Goal: Find specific page/section: Find specific page/section

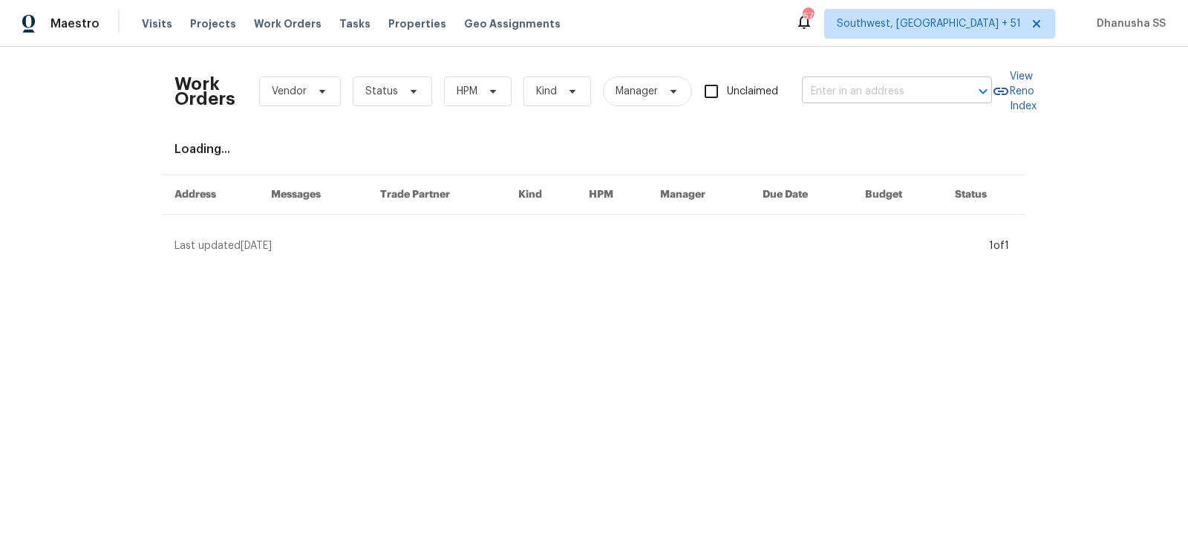
click at [831, 88] on input "text" at bounding box center [876, 91] width 148 height 23
paste input "[STREET_ADDRESS][PERSON_NAME][PERSON_NAME]"
type input "[STREET_ADDRESS][PERSON_NAME][PERSON_NAME]"
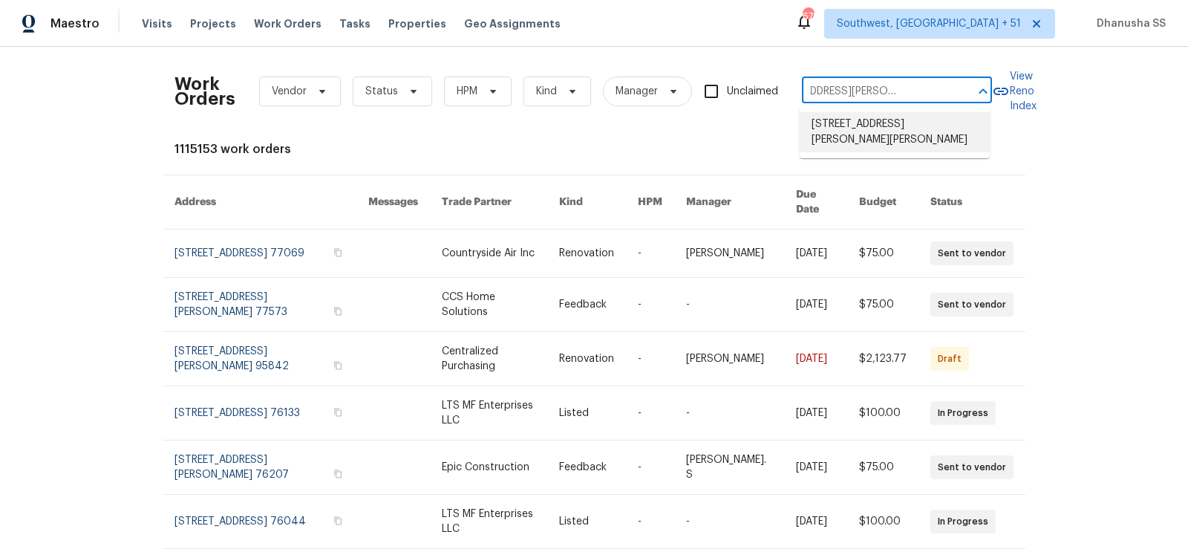
click at [913, 130] on li "[STREET_ADDRESS][PERSON_NAME][PERSON_NAME]" at bounding box center [894, 132] width 190 height 40
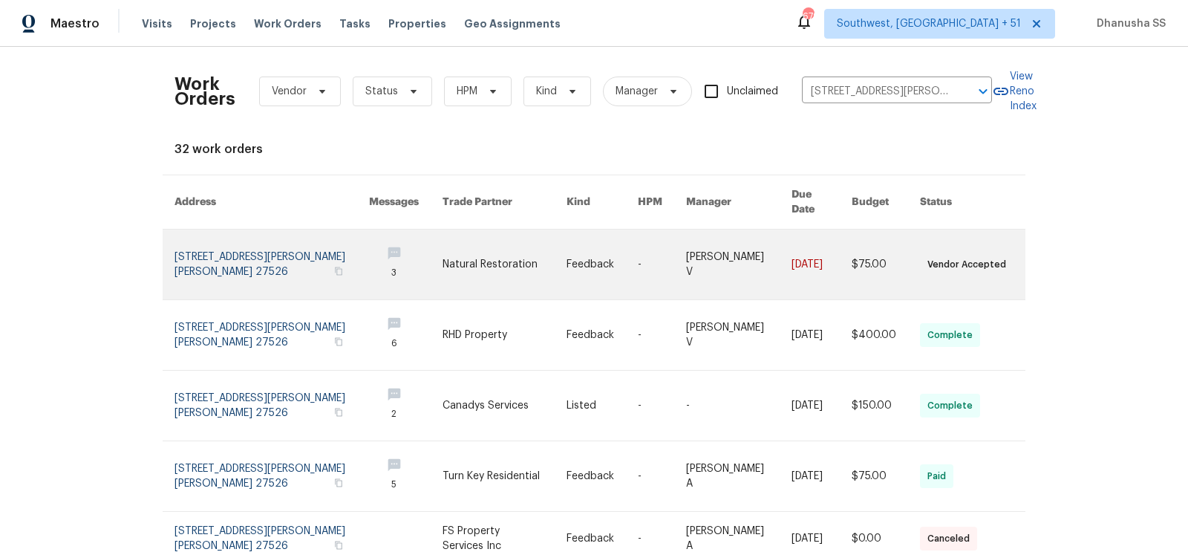
click at [779, 261] on td "[DATE]" at bounding box center [809, 264] width 60 height 71
click at [733, 272] on link at bounding box center [738, 264] width 105 height 70
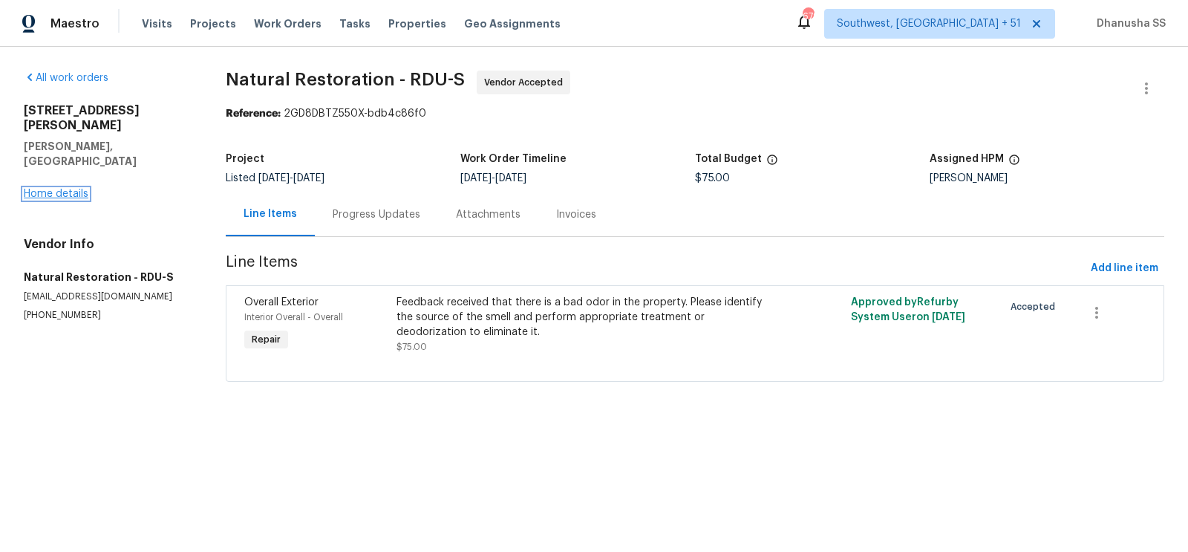
click at [61, 189] on link "Home details" at bounding box center [56, 194] width 65 height 10
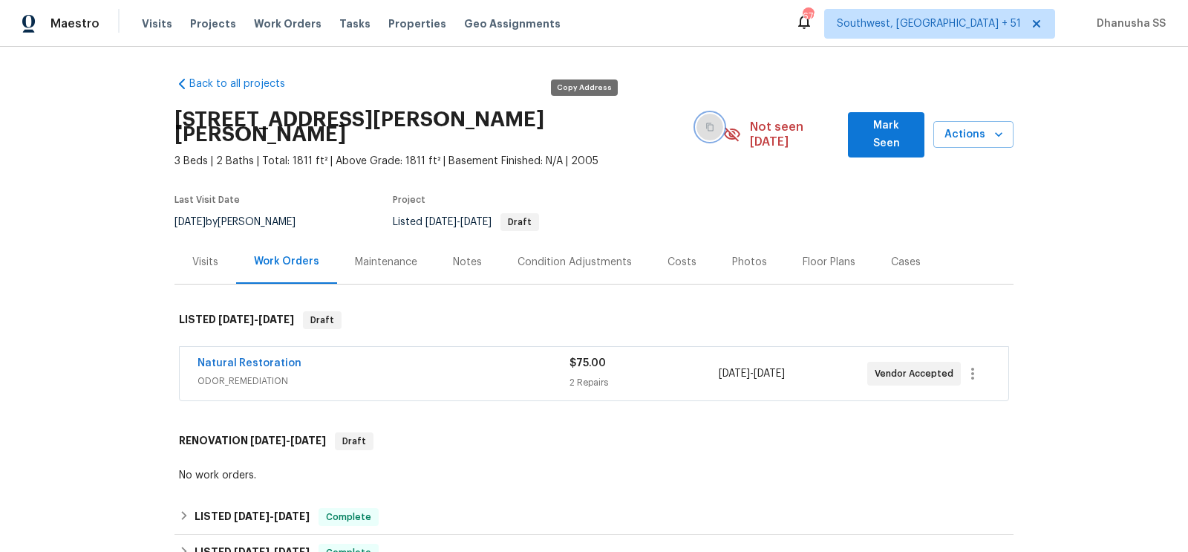
click at [706, 123] on icon "button" at bounding box center [709, 127] width 7 height 8
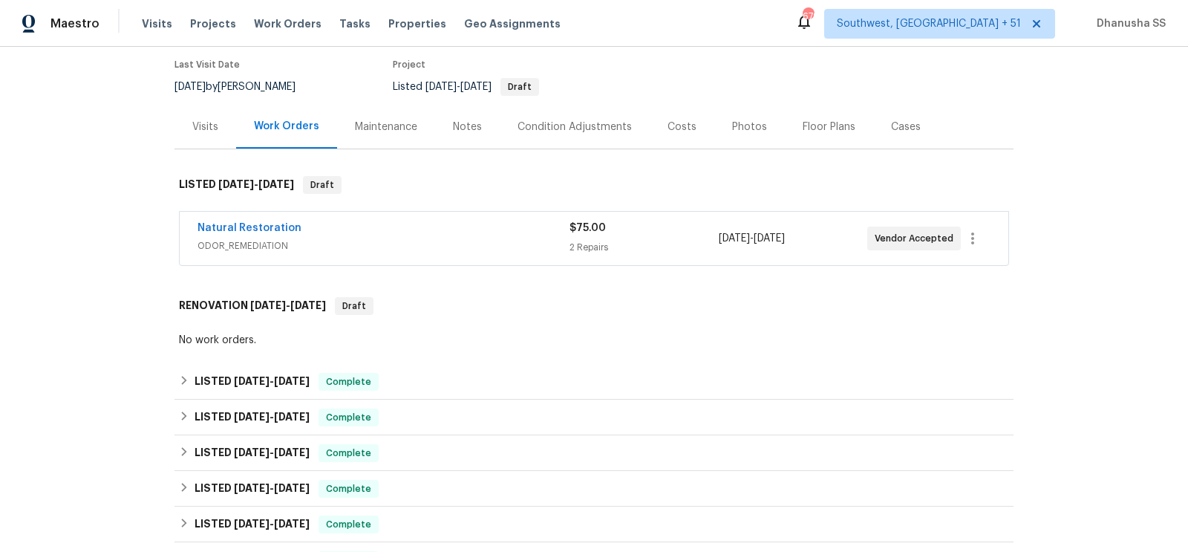
scroll to position [336, 0]
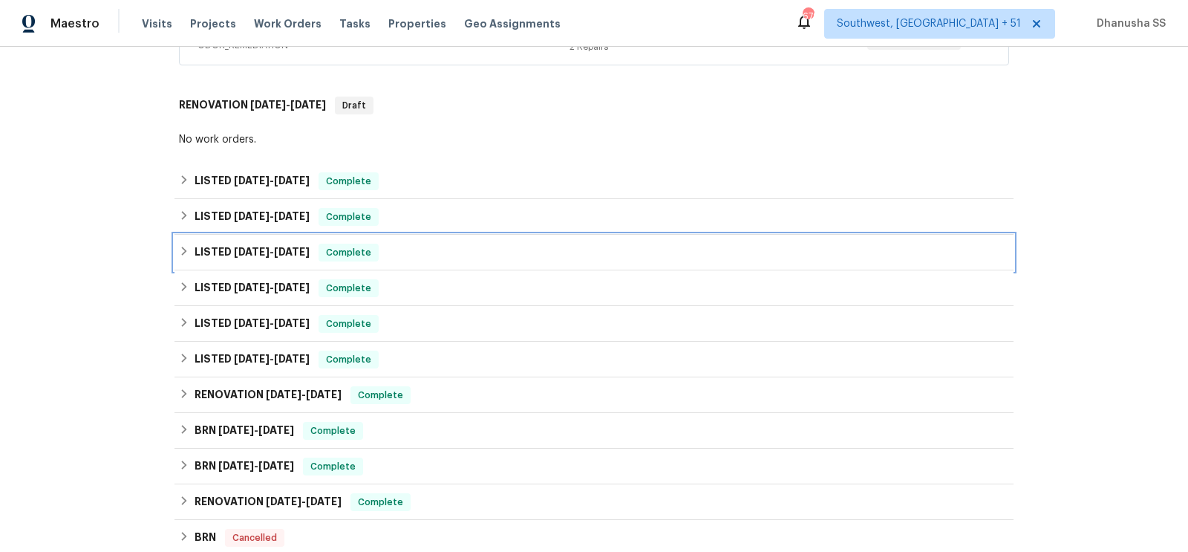
click at [432, 243] on div "LISTED [DATE] - [DATE] Complete" at bounding box center [594, 252] width 830 height 18
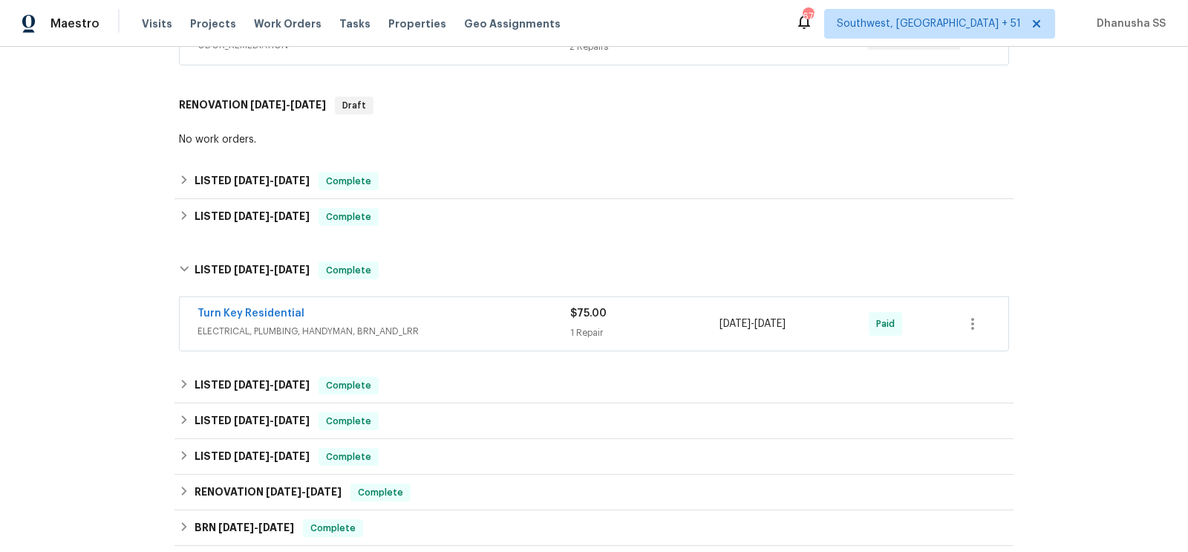
click at [518, 324] on span "ELECTRICAL, PLUMBING, HANDYMAN, BRN_AND_LRR" at bounding box center [383, 331] width 373 height 15
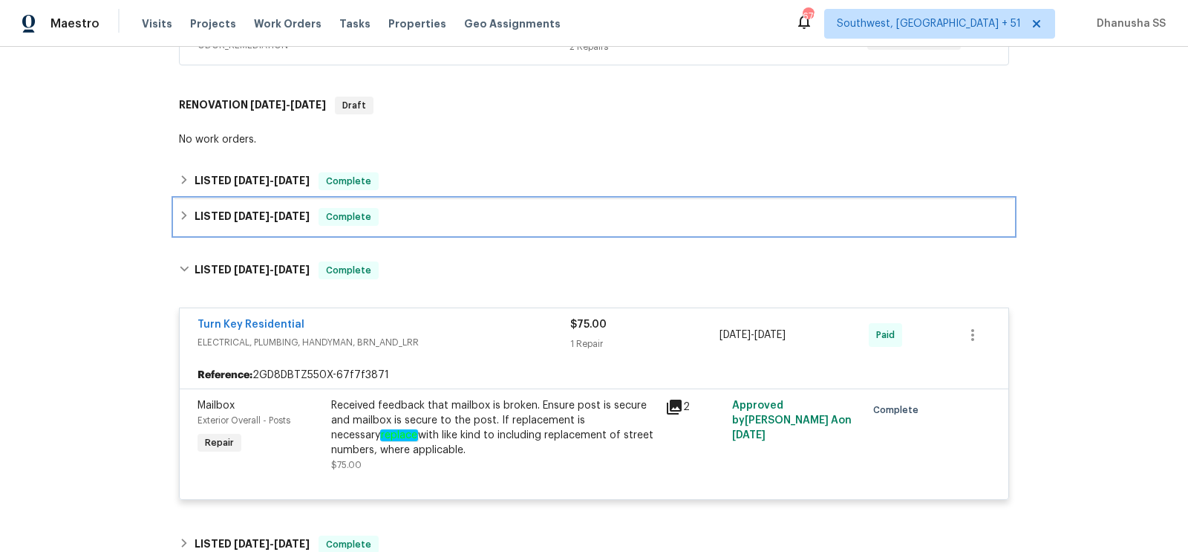
click at [434, 208] on div "LISTED [DATE] - [DATE] Complete" at bounding box center [594, 217] width 830 height 18
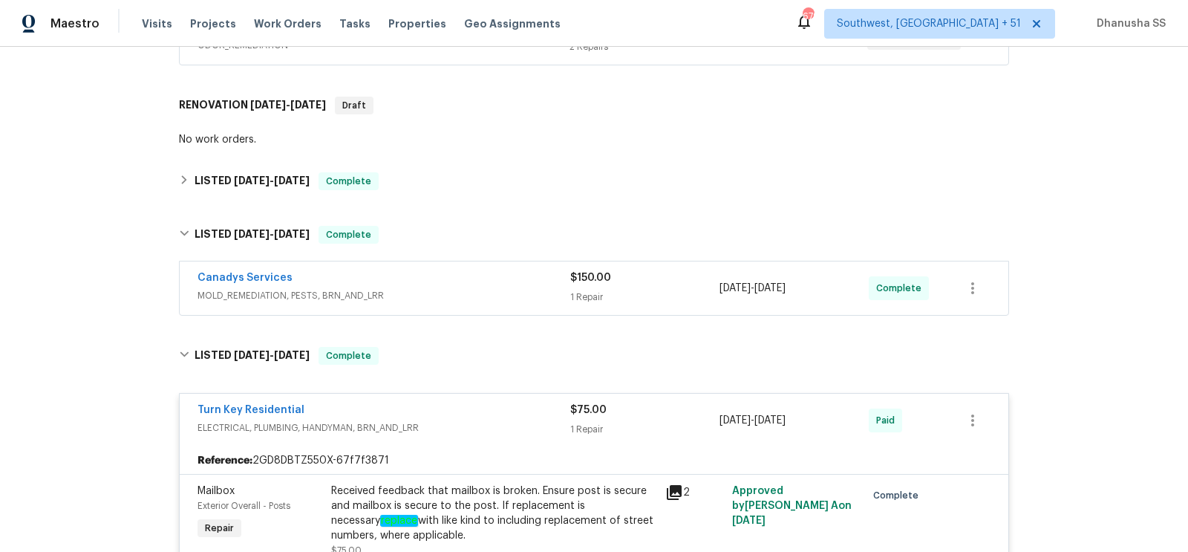
click at [491, 288] on span "MOLD_REMEDIATION, PESTS, BRN_AND_LRR" at bounding box center [383, 295] width 373 height 15
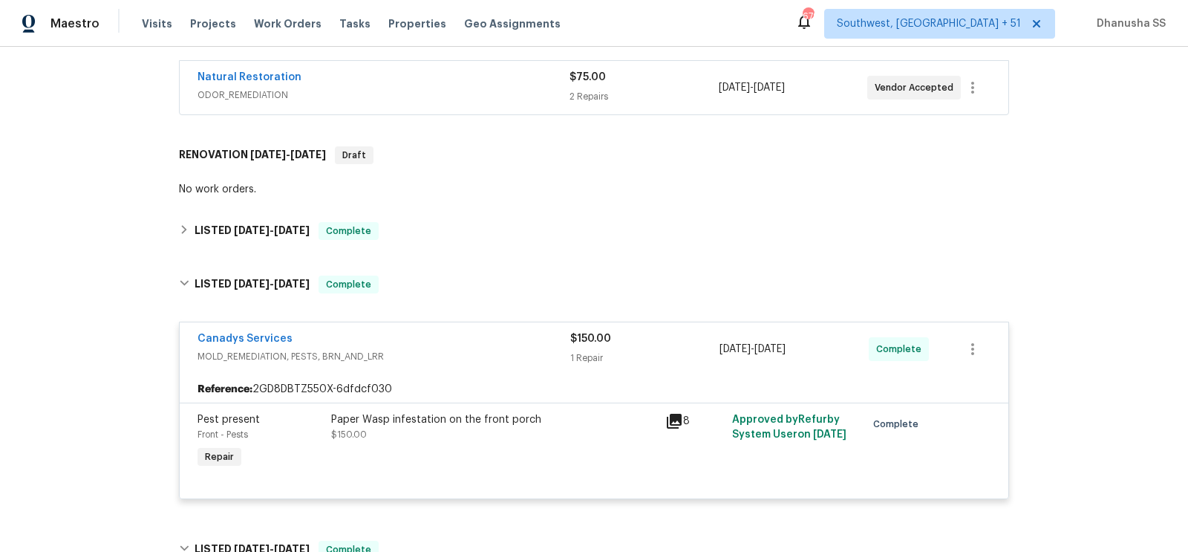
scroll to position [262, 0]
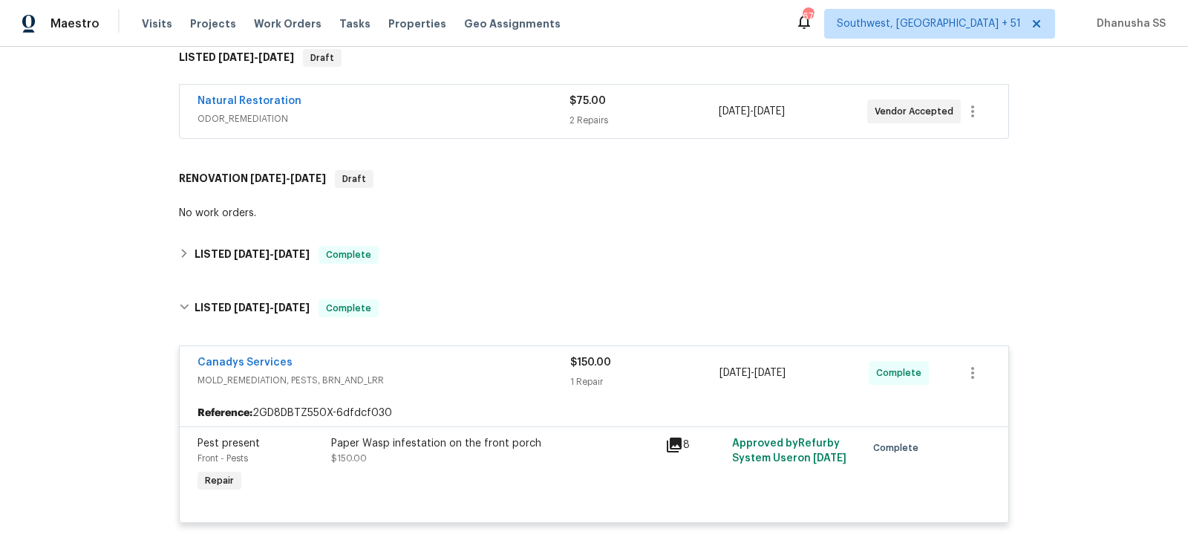
click at [458, 261] on div "Back to all projects [STREET_ADDRESS][PERSON_NAME][PERSON_NAME] 3 Beds | 2 Bath…" at bounding box center [593, 545] width 839 height 1485
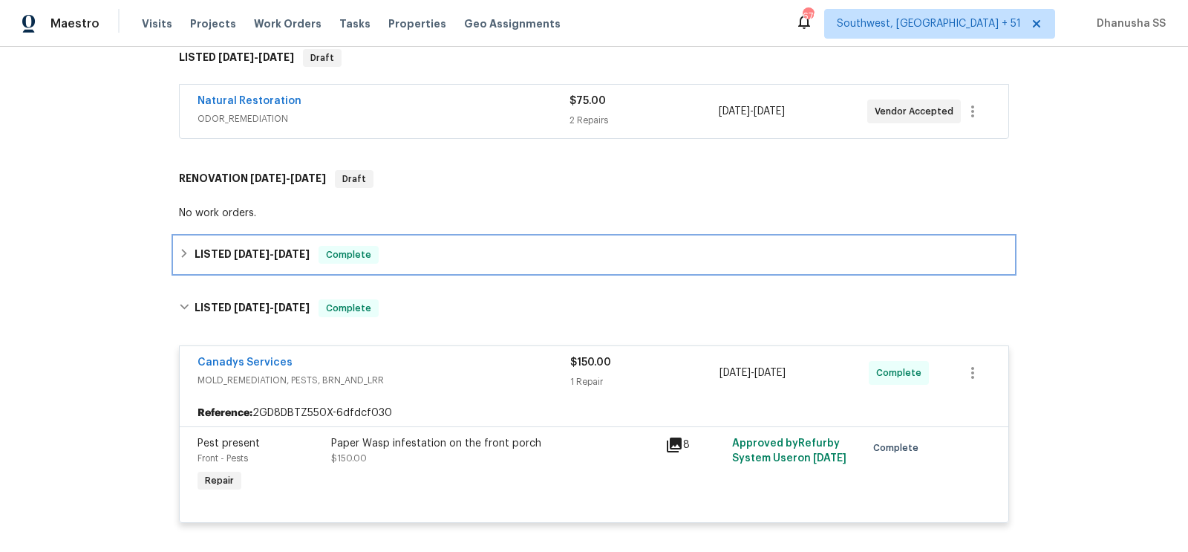
click at [461, 246] on div "LISTED [DATE] - [DATE] Complete" at bounding box center [594, 255] width 830 height 18
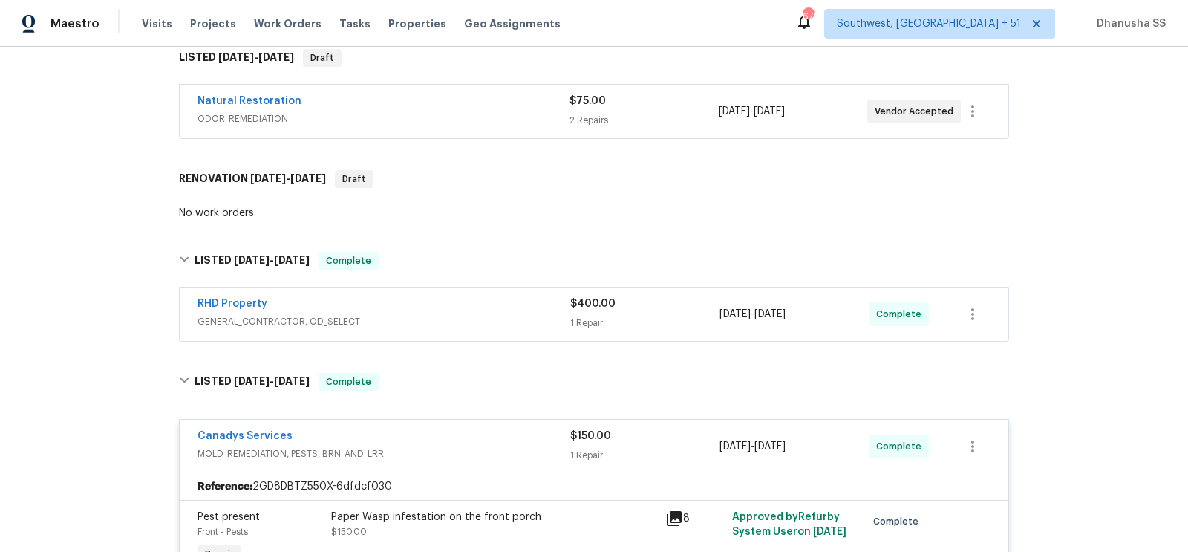
click at [502, 314] on span "GENERAL_CONTRACTOR, OD_SELECT" at bounding box center [383, 321] width 373 height 15
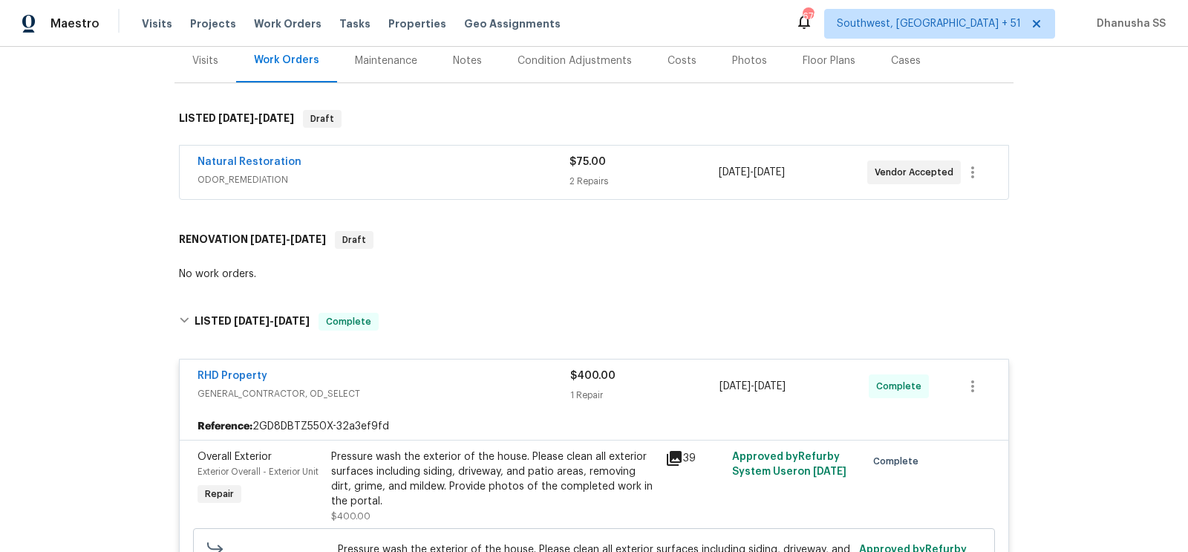
scroll to position [106, 0]
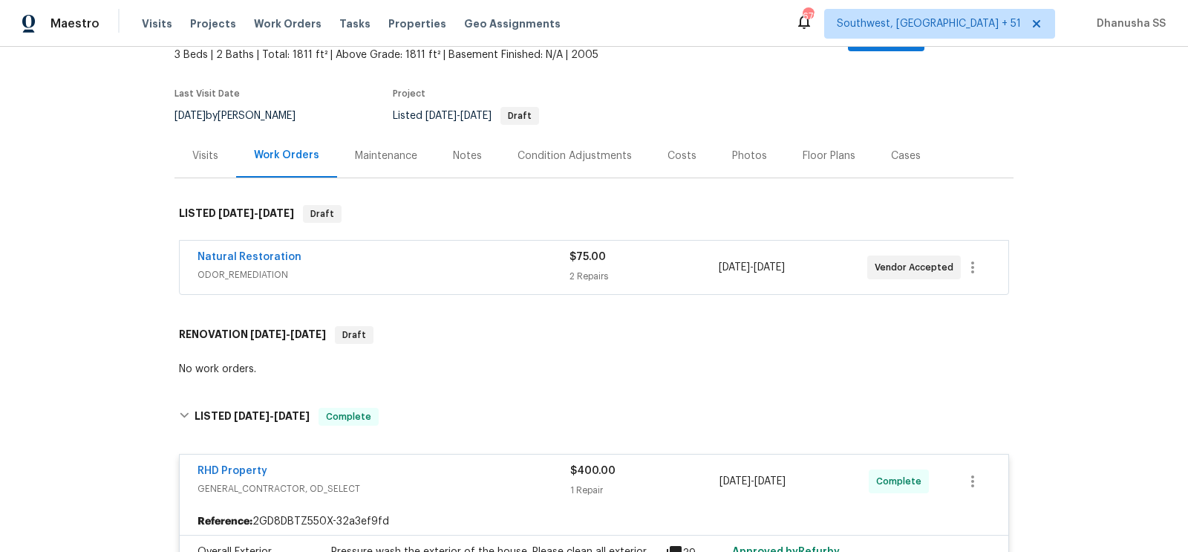
click at [489, 249] on div "Natural Restoration" at bounding box center [383, 258] width 372 height 18
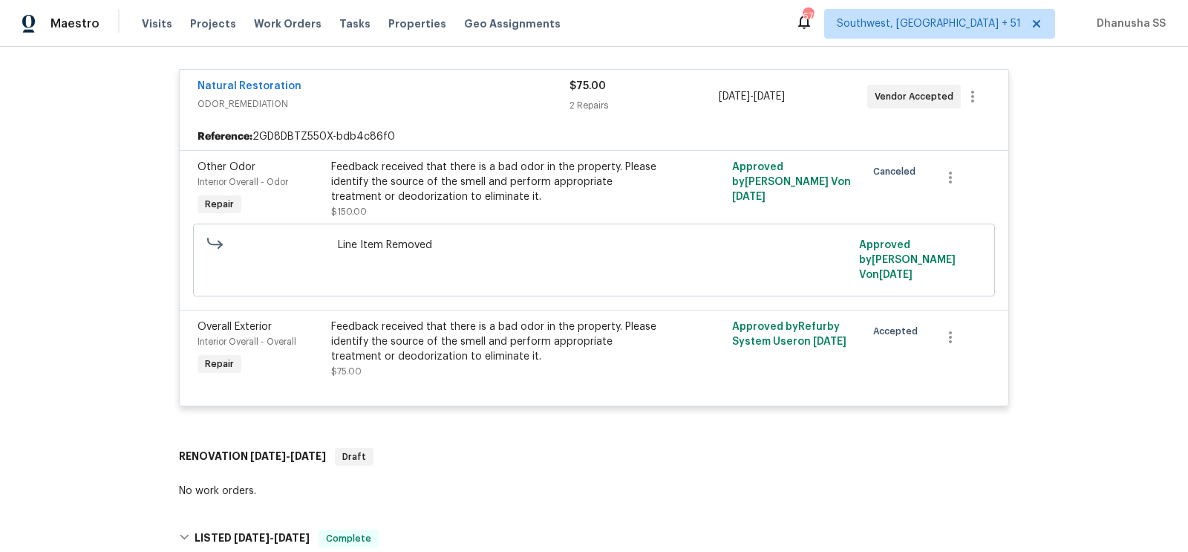
scroll to position [0, 0]
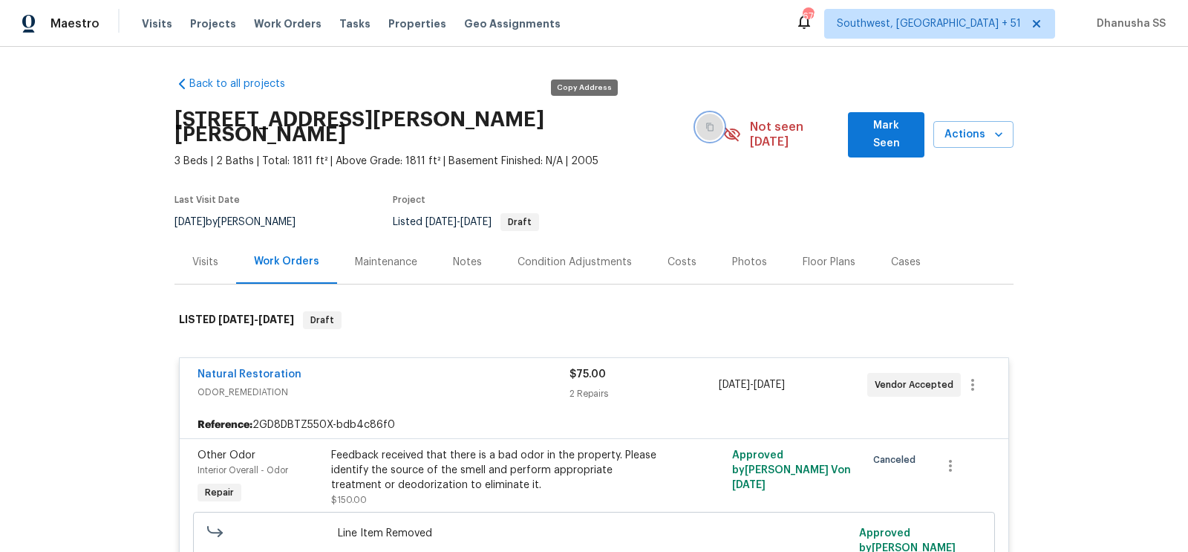
click at [705, 122] on icon "button" at bounding box center [709, 126] width 9 height 9
click at [292, 24] on span "Work Orders" at bounding box center [288, 23] width 68 height 15
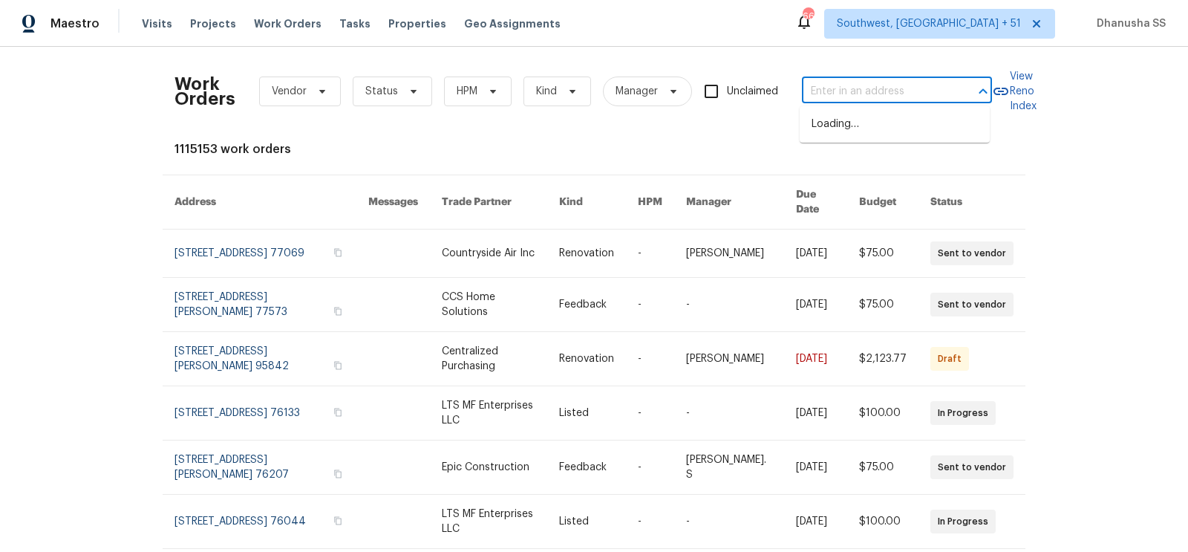
click at [863, 81] on input "text" at bounding box center [876, 91] width 148 height 23
paste input "[STREET_ADDRESS][PERSON_NAME]"
type input "[STREET_ADDRESS][PERSON_NAME]"
click at [874, 122] on li "[STREET_ADDRESS][PERSON_NAME]" at bounding box center [894, 132] width 190 height 40
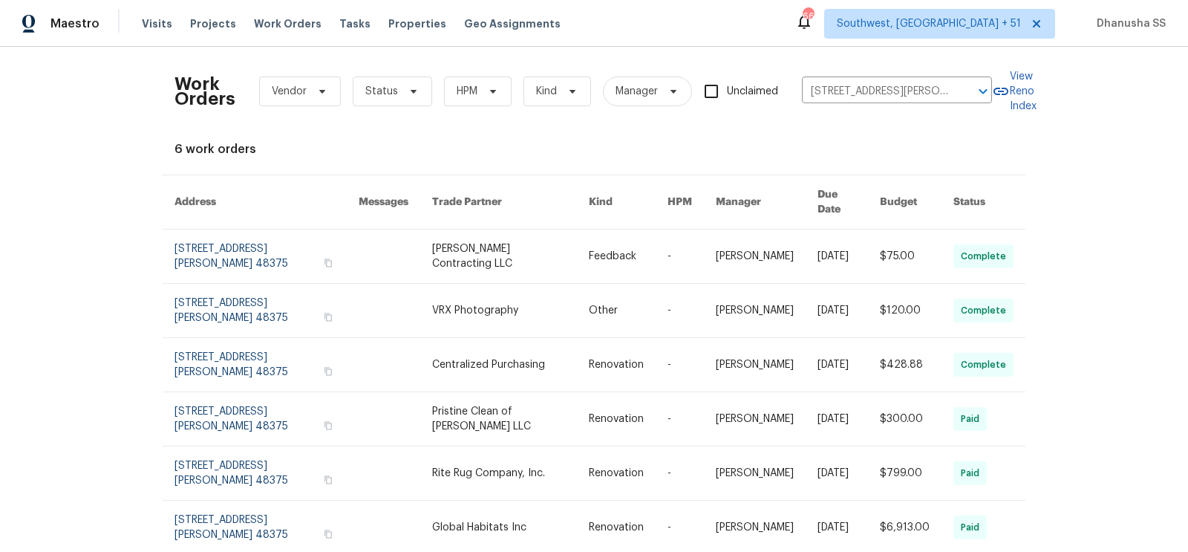
click at [641, 233] on link at bounding box center [628, 255] width 79 height 53
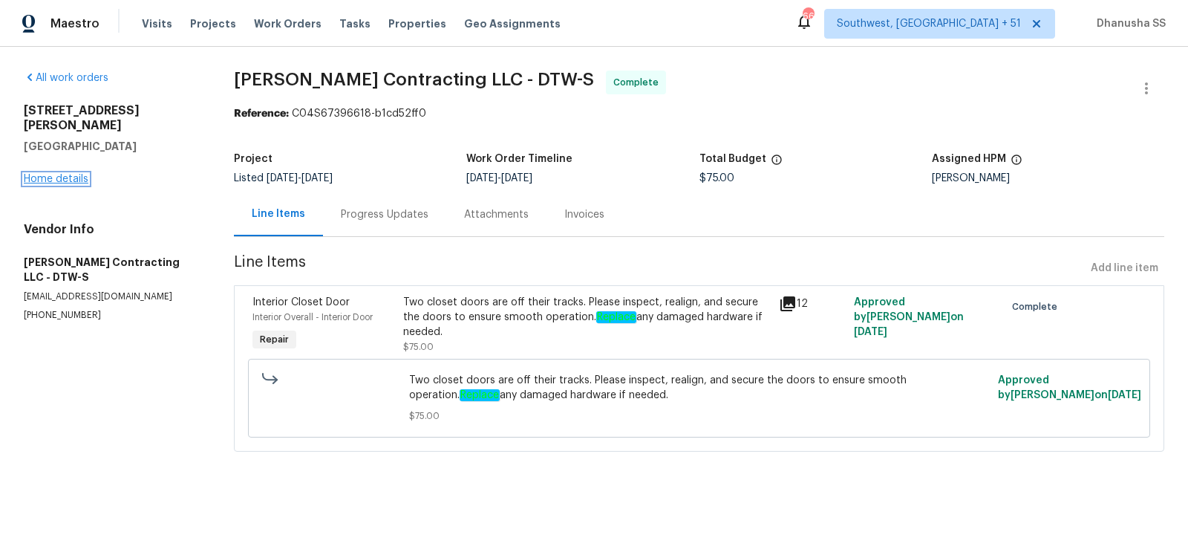
click at [39, 174] on link "Home details" at bounding box center [56, 179] width 65 height 10
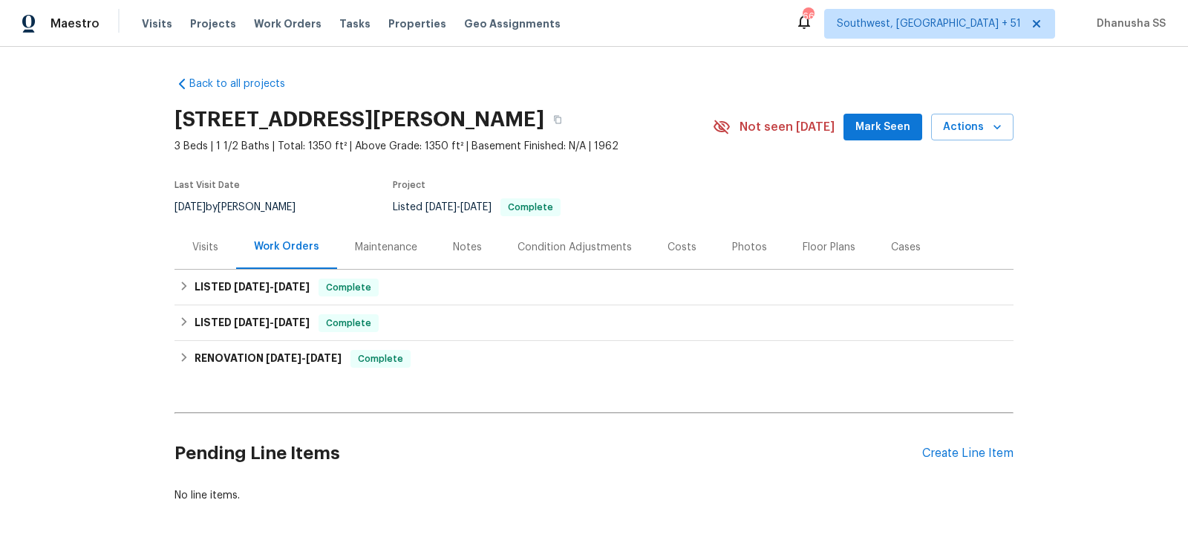
scroll to position [50, 0]
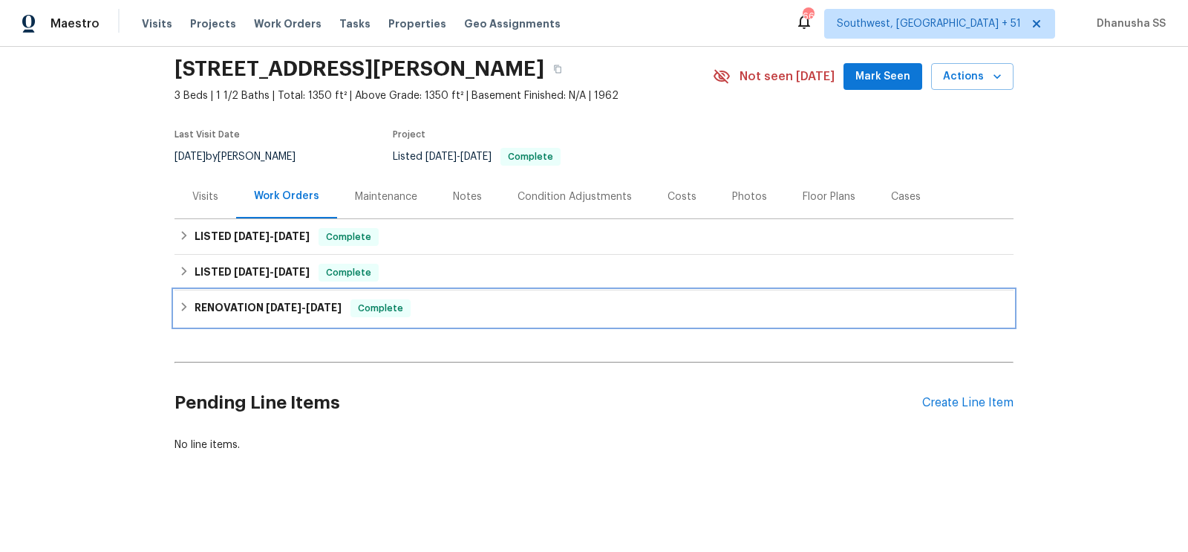
click at [473, 304] on div "RENOVATION [DATE] - [DATE] Complete" at bounding box center [594, 308] width 830 height 18
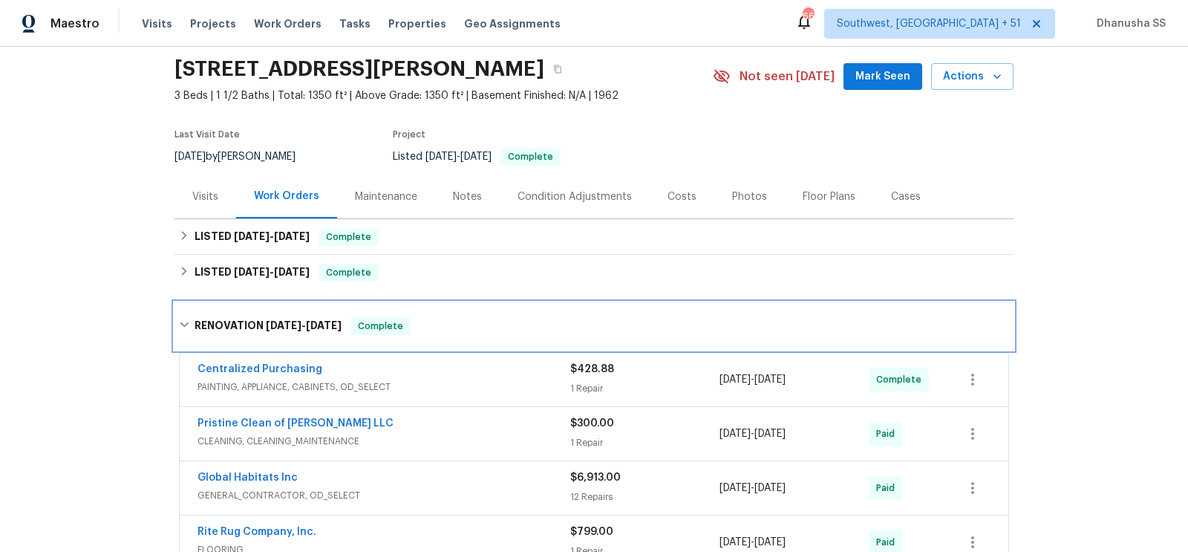
scroll to position [234, 0]
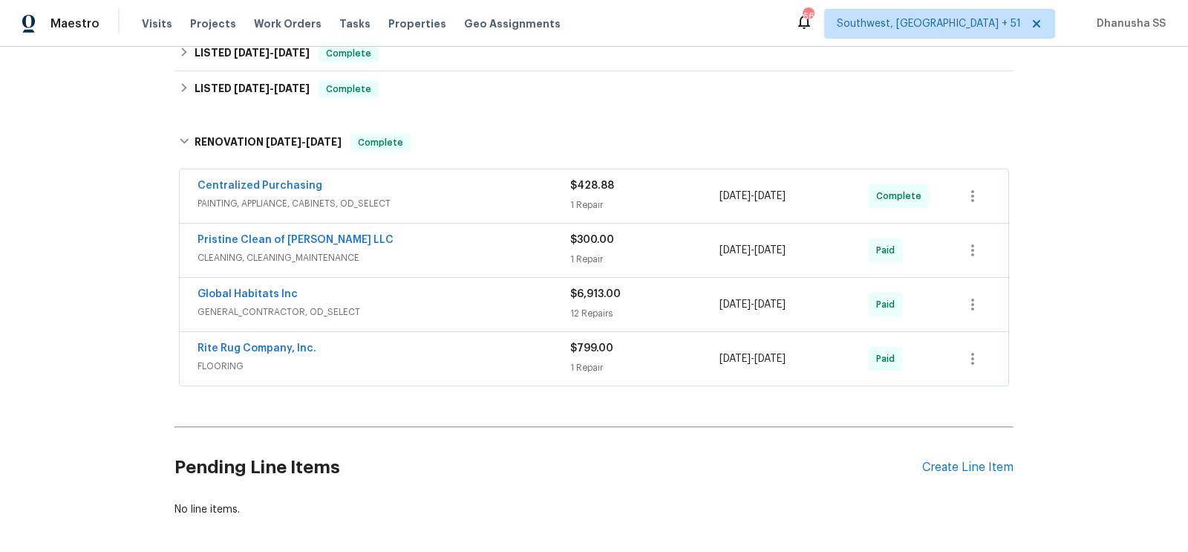
click at [501, 208] on span "PAINTING, APPLIANCE, CABINETS, OD_SELECT" at bounding box center [383, 203] width 373 height 15
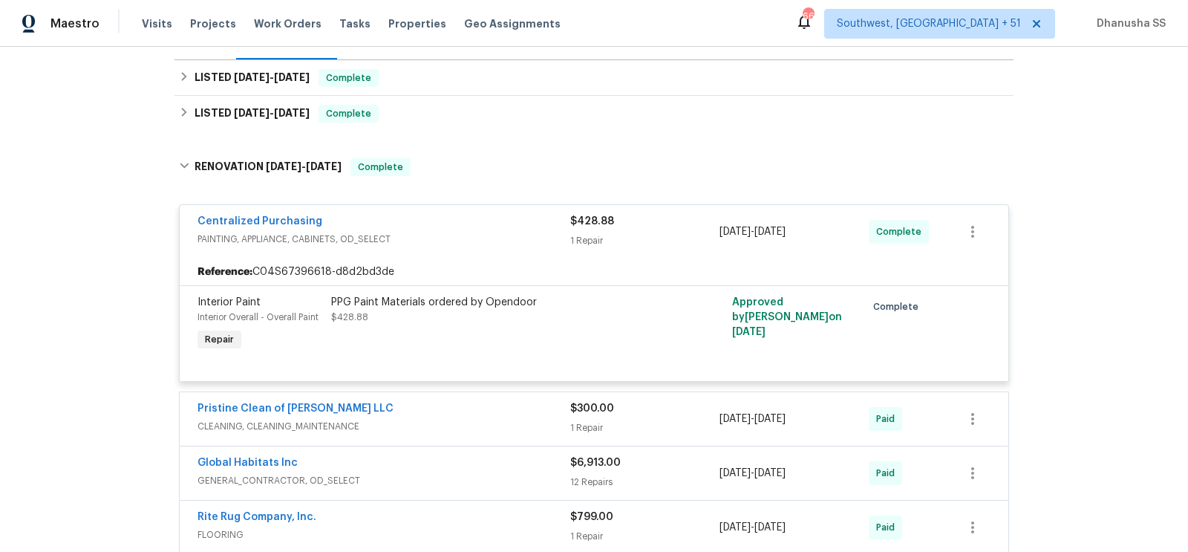
scroll to position [201, 0]
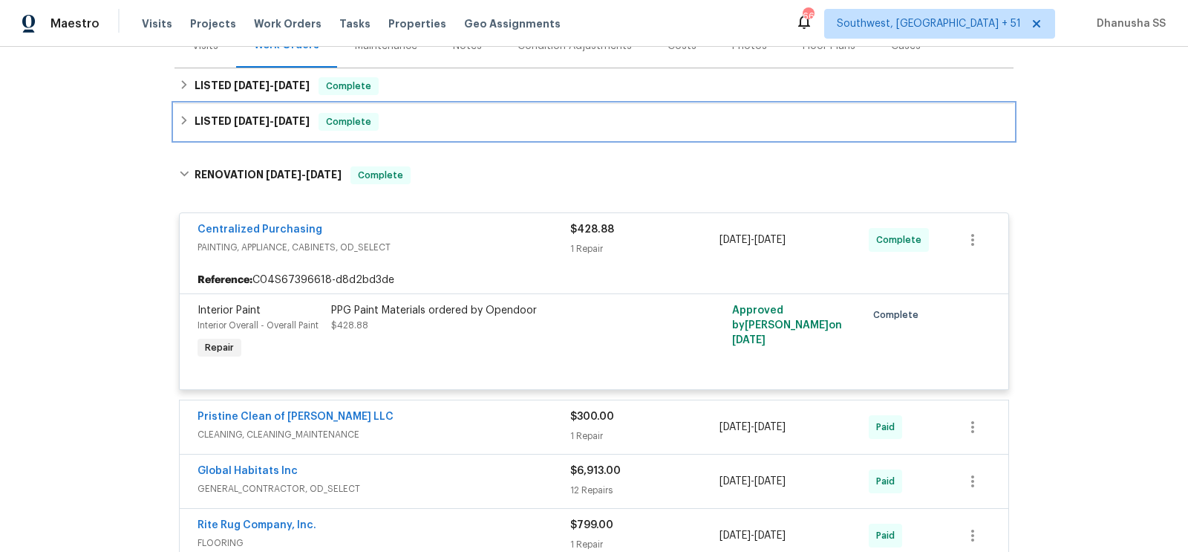
click at [428, 126] on div "LISTED [DATE] - [DATE] Complete" at bounding box center [594, 122] width 830 height 18
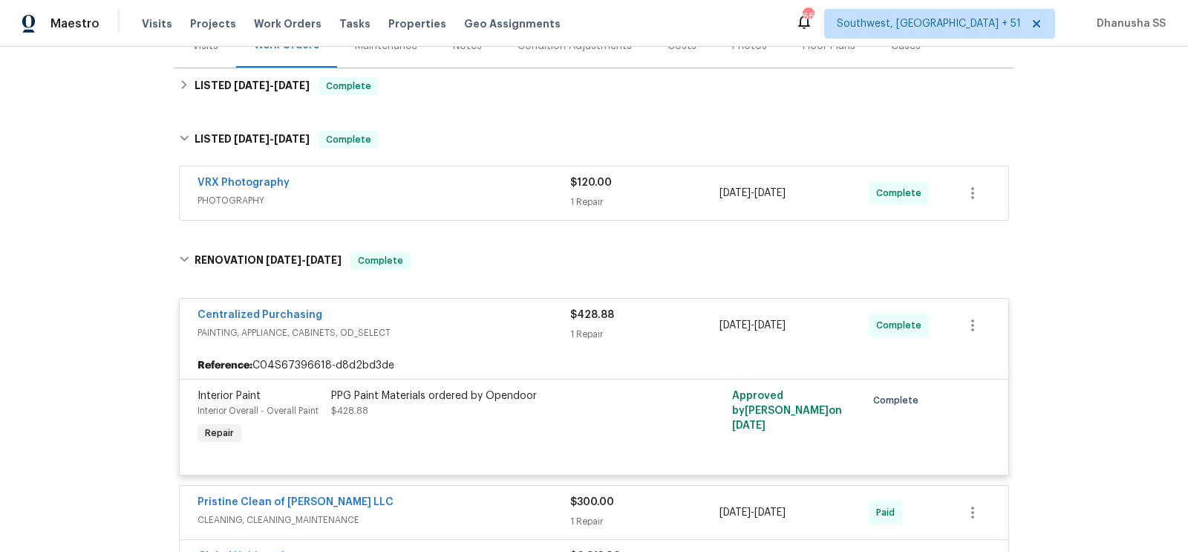
click at [500, 191] on div "VRX Photography" at bounding box center [383, 184] width 373 height 18
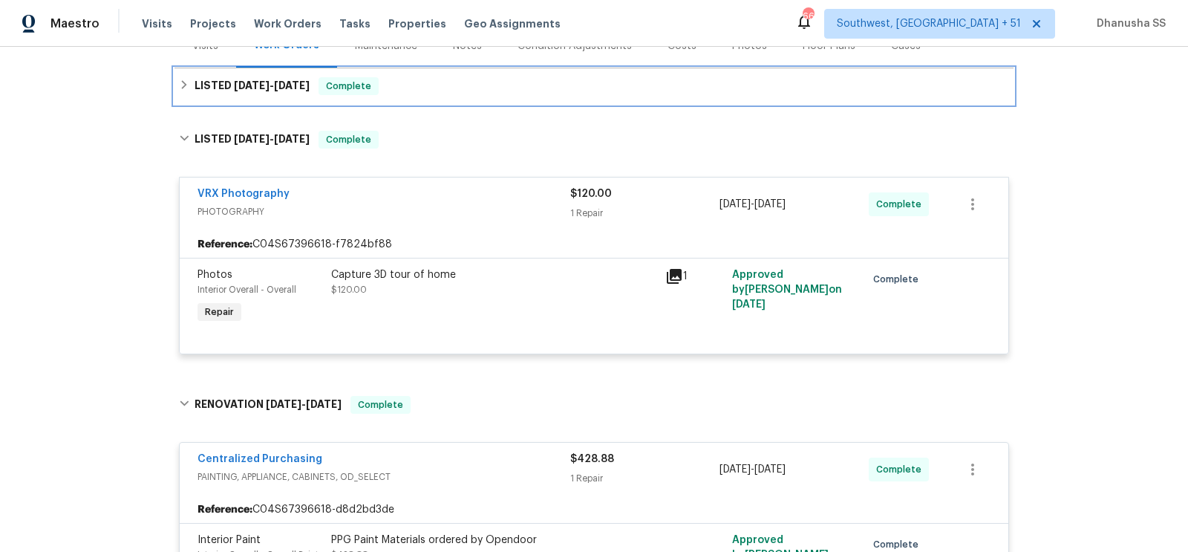
click at [416, 96] on div "LISTED [DATE] - [DATE] Complete" at bounding box center [593, 86] width 839 height 36
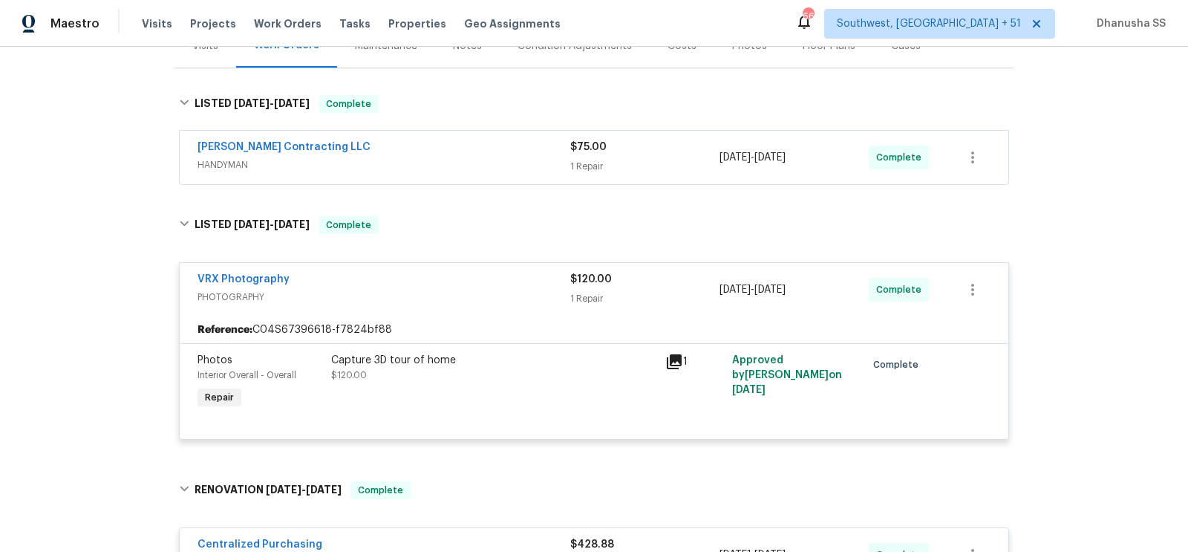
click at [488, 152] on div "[PERSON_NAME] Contracting LLC" at bounding box center [383, 149] width 373 height 18
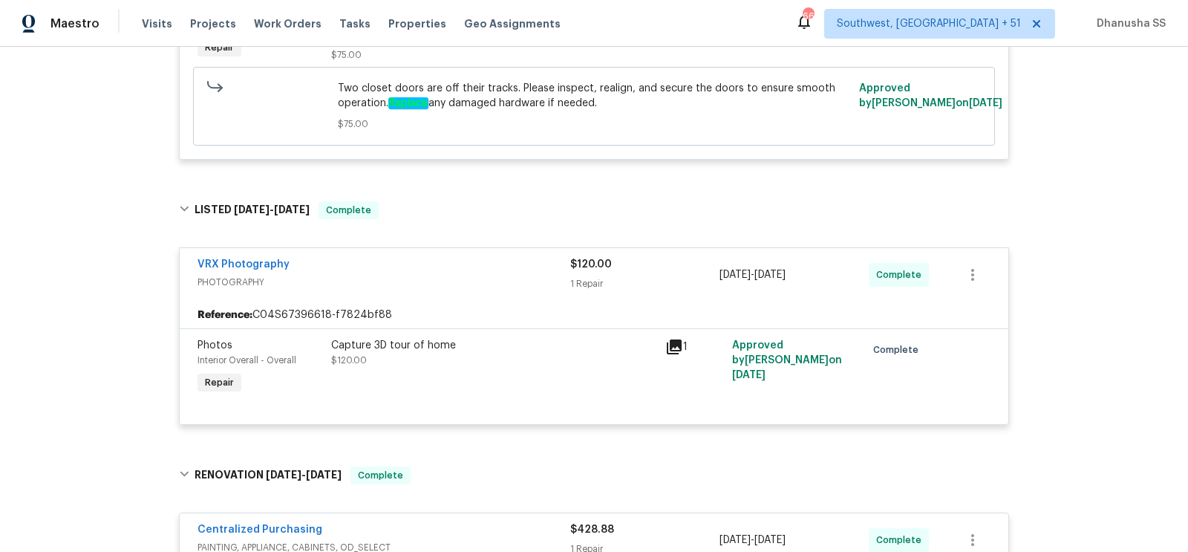
scroll to position [900, 0]
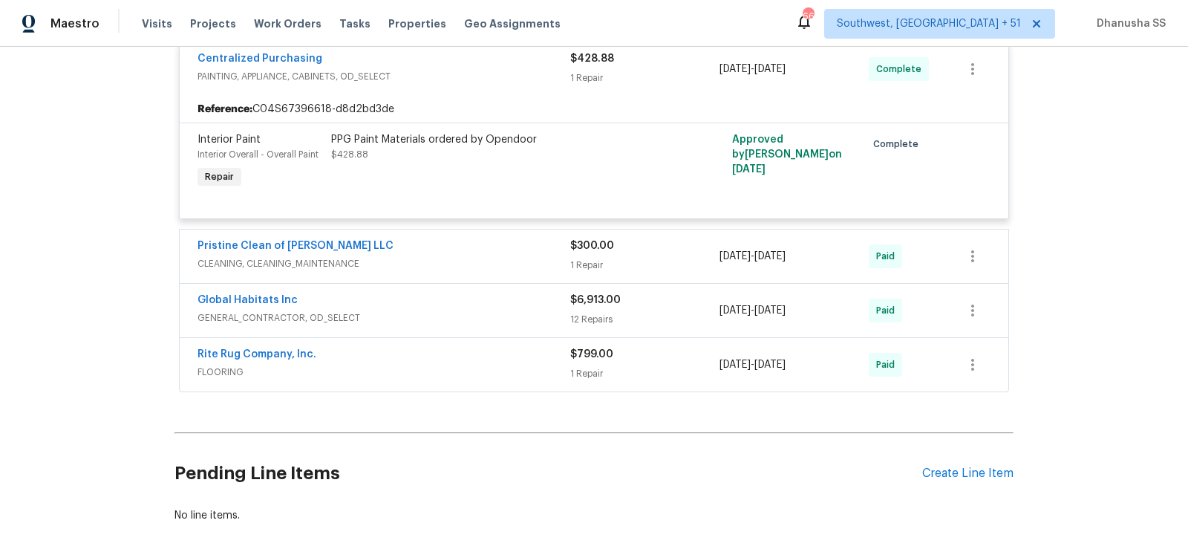
click at [451, 258] on span "CLEANING, CLEANING_MAINTENANCE" at bounding box center [383, 263] width 373 height 15
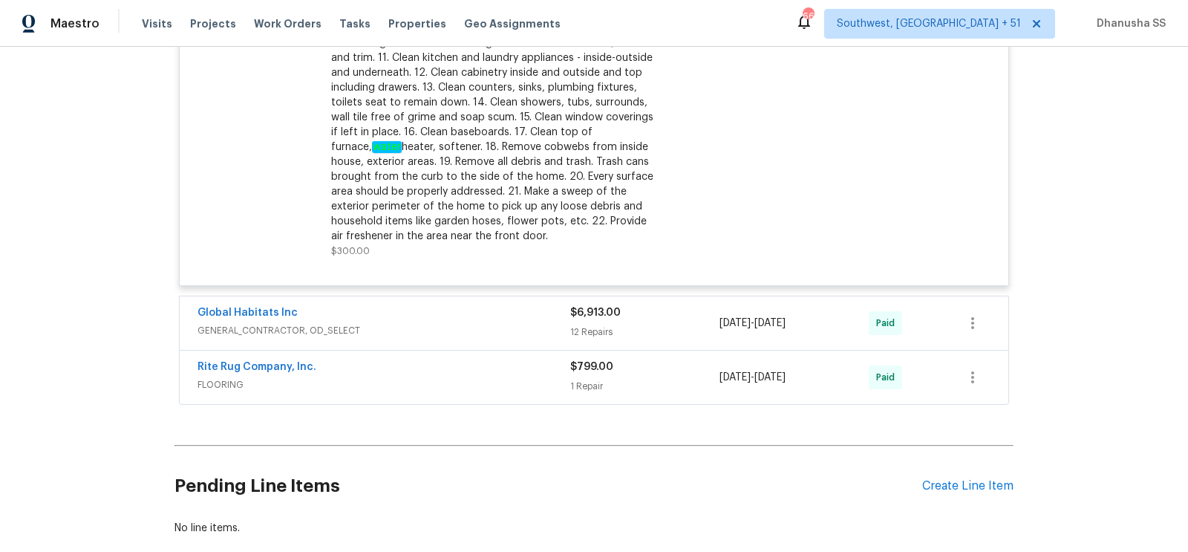
scroll to position [1347, 0]
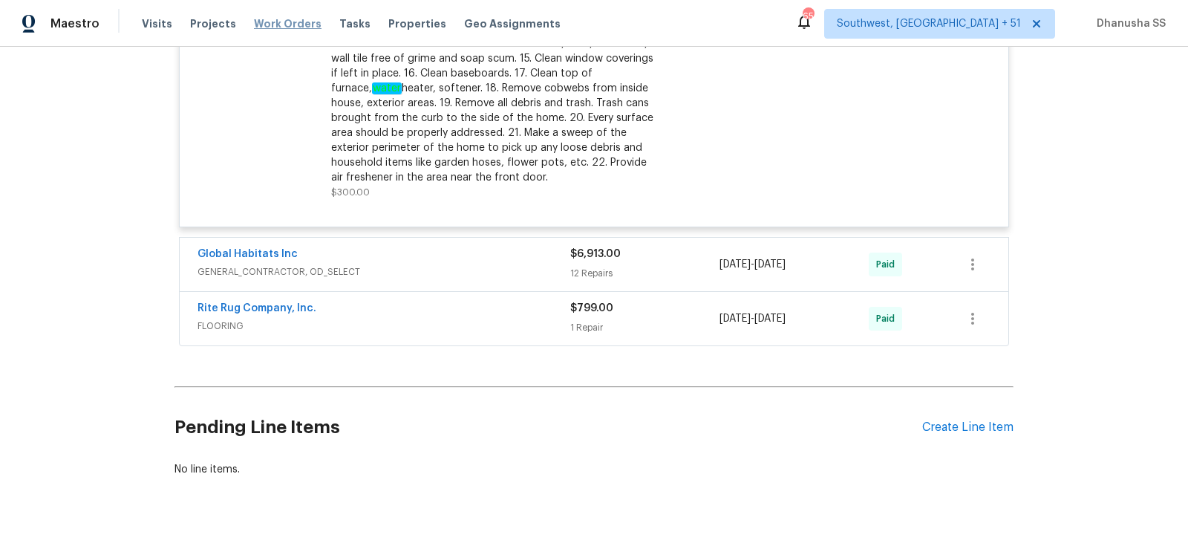
click at [290, 30] on span "Work Orders" at bounding box center [288, 23] width 68 height 15
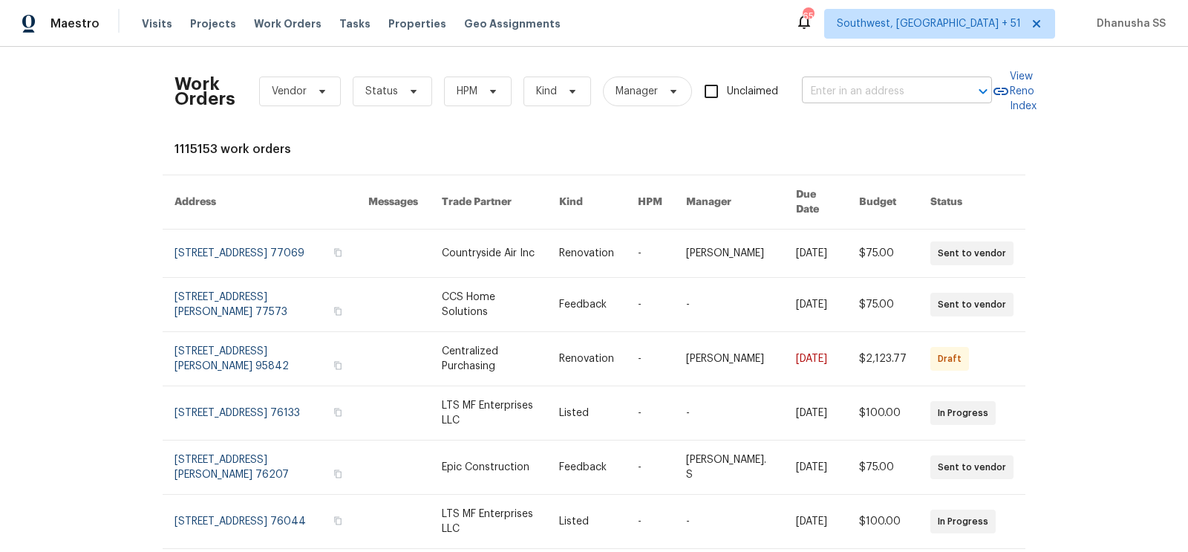
click at [889, 94] on input "text" at bounding box center [876, 91] width 148 height 23
paste input "[STREET_ADDRESS]"
type input "[STREET_ADDRESS]"
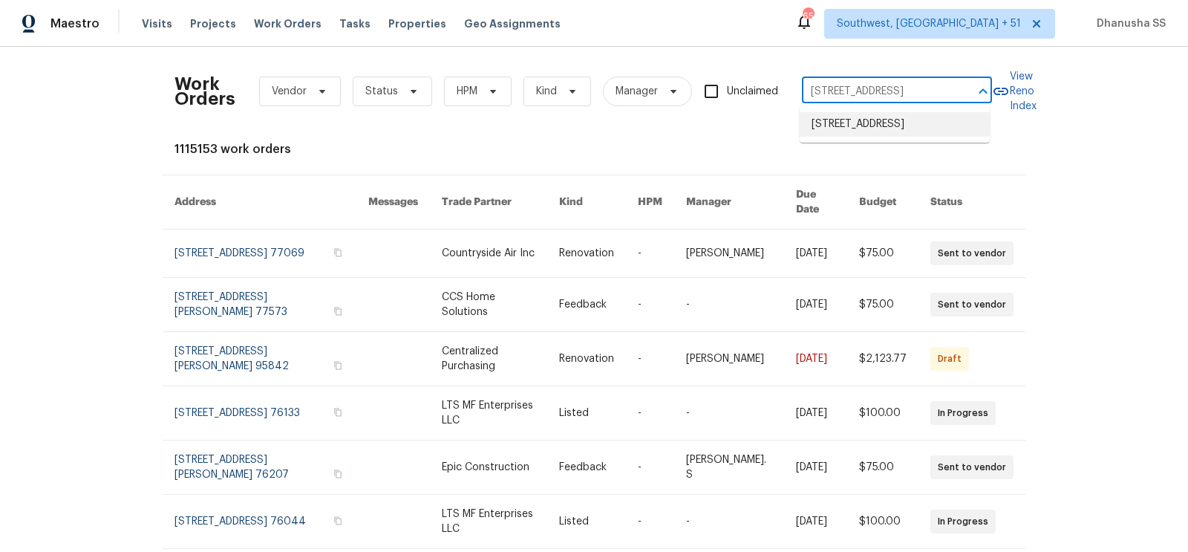
click at [888, 121] on li "[STREET_ADDRESS]" at bounding box center [894, 124] width 190 height 24
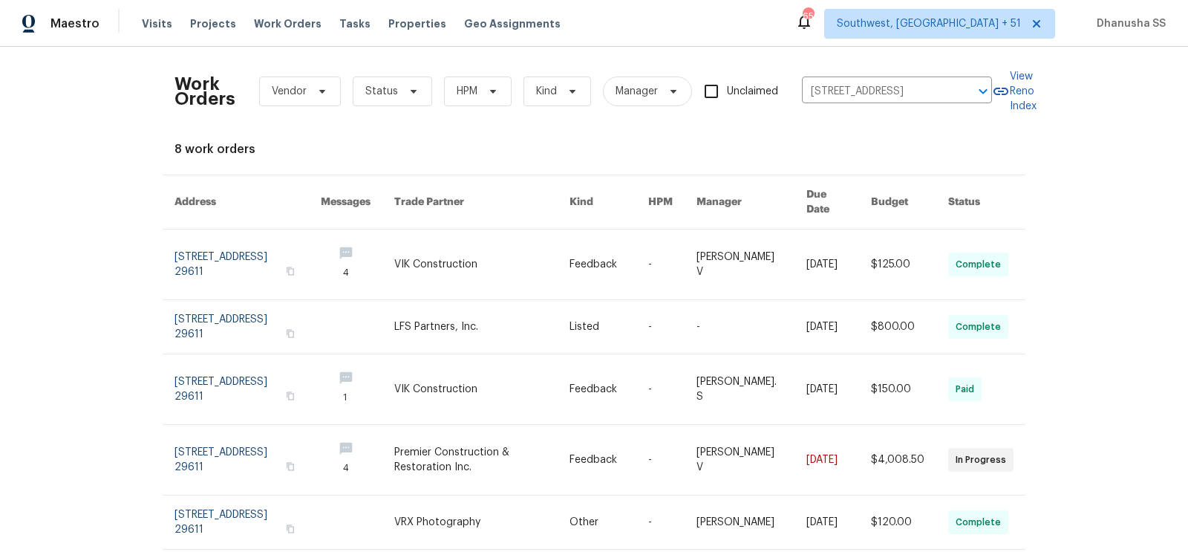
click at [566, 243] on link at bounding box center [481, 264] width 174 height 70
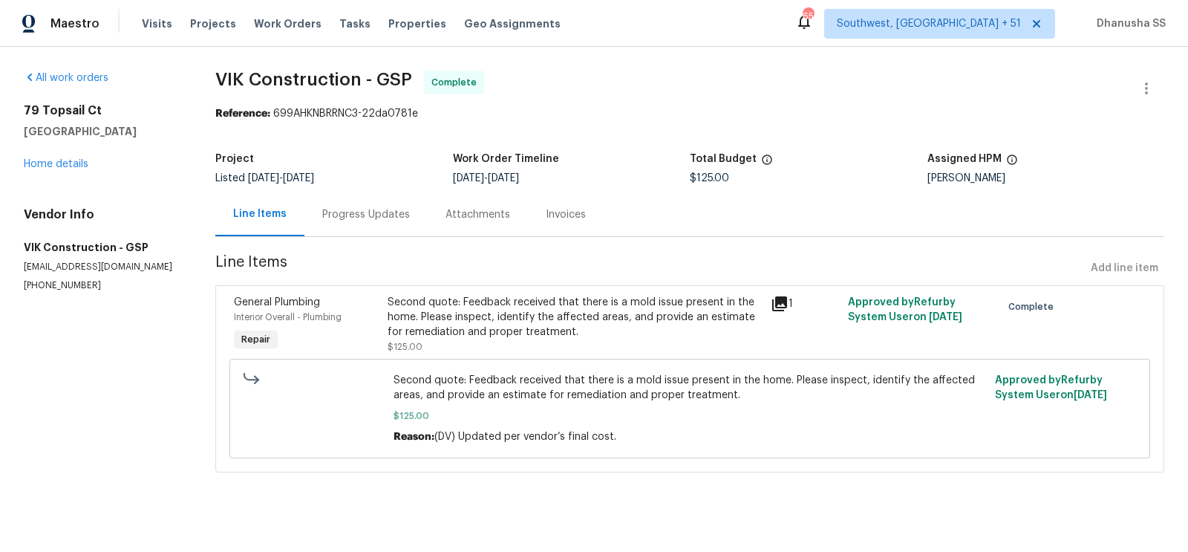
click at [50, 171] on div "All work orders [STREET_ADDRESS] Home details Vendor Info VIK Construction - GS…" at bounding box center [102, 181] width 156 height 221
click at [54, 169] on link "Home details" at bounding box center [56, 164] width 65 height 10
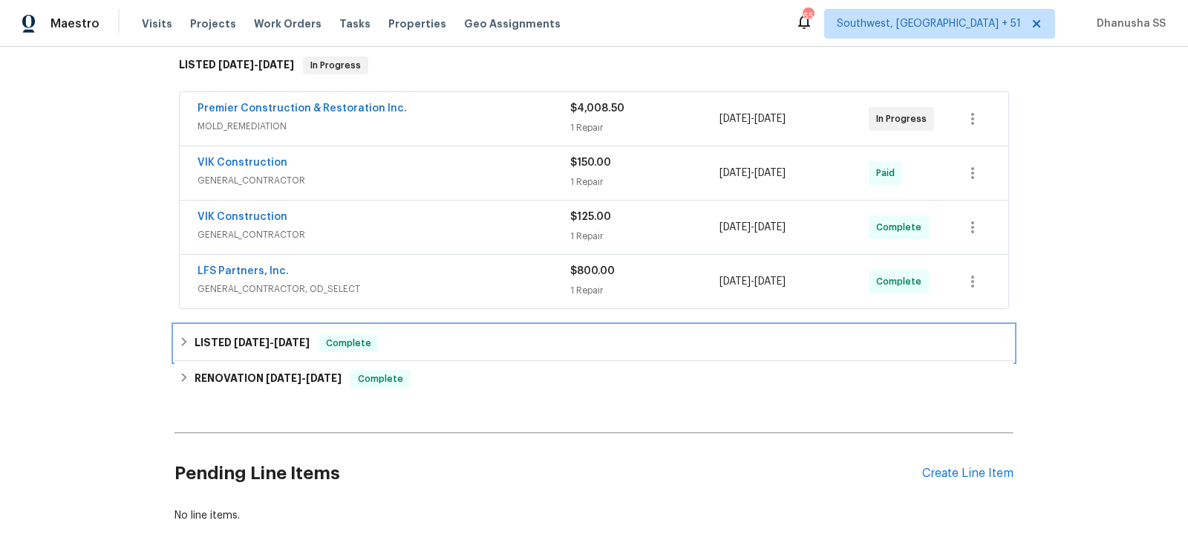
click at [426, 326] on div "LISTED [DATE] - [DATE] Complete" at bounding box center [593, 343] width 839 height 36
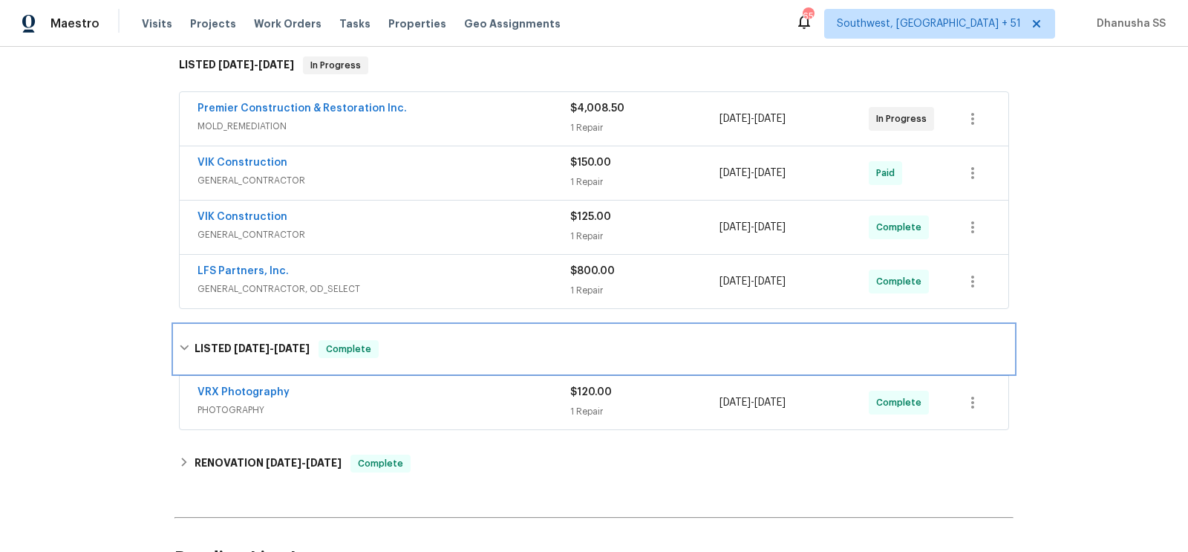
scroll to position [392, 0]
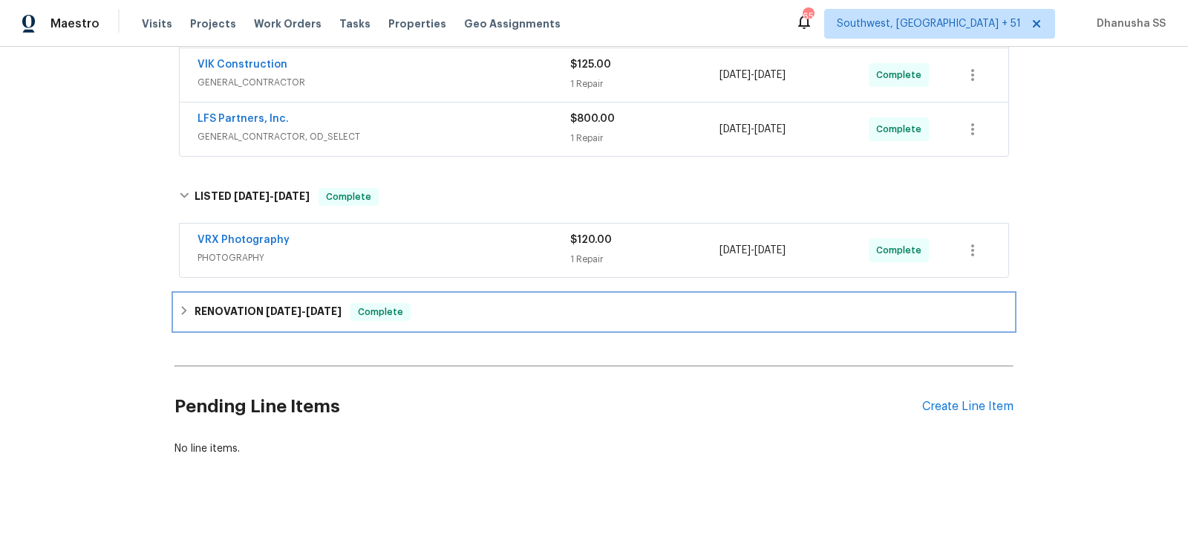
click at [480, 318] on div "RENOVATION [DATE] - [DATE] Complete" at bounding box center [593, 312] width 839 height 36
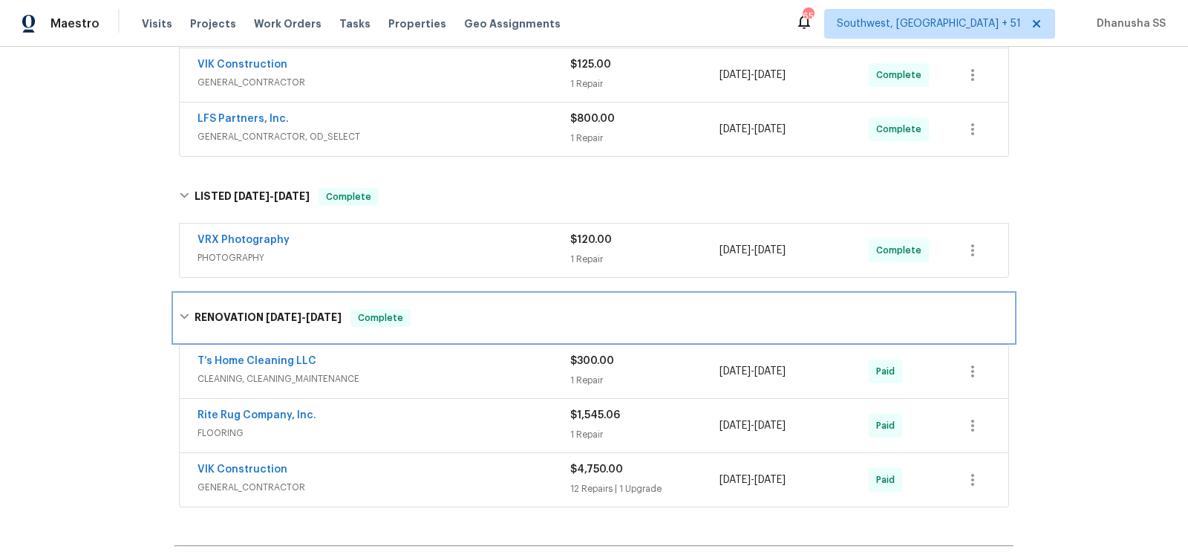
scroll to position [534, 0]
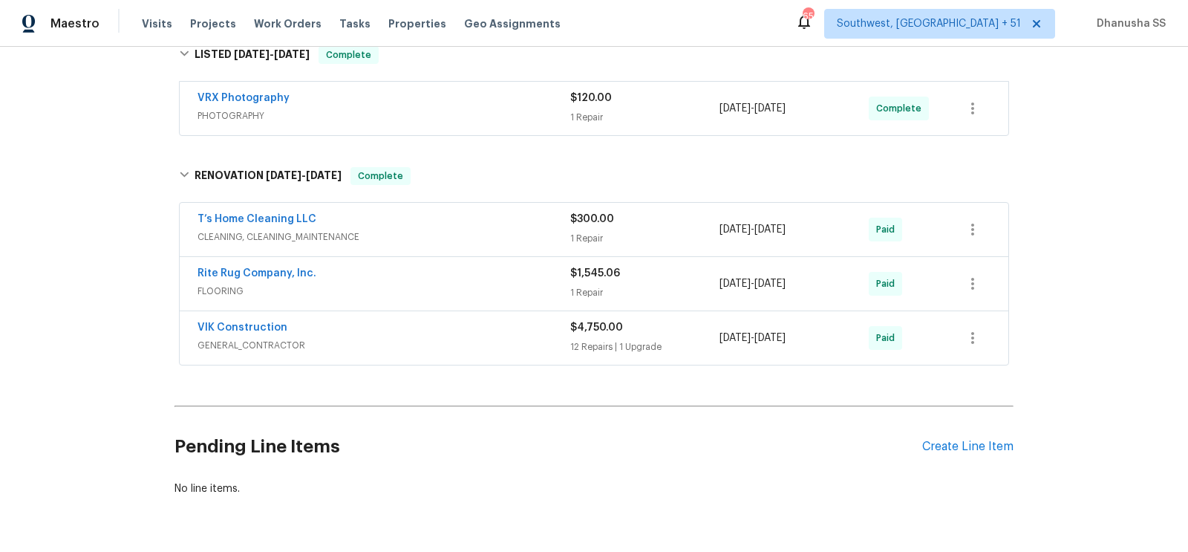
click at [506, 218] on div "T’s Home Cleaning LLC" at bounding box center [383, 221] width 373 height 18
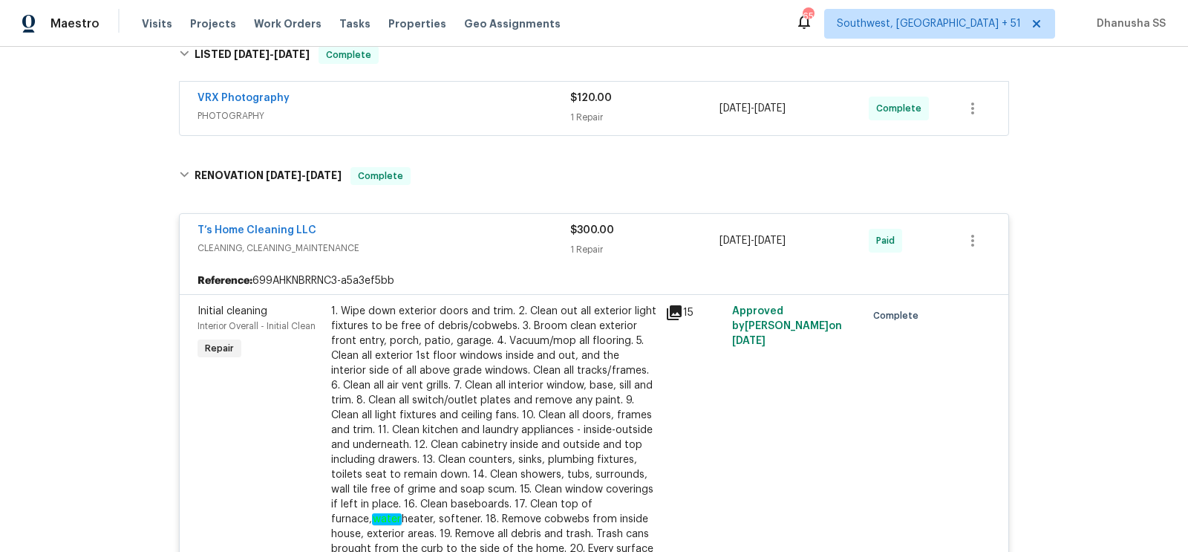
scroll to position [984, 0]
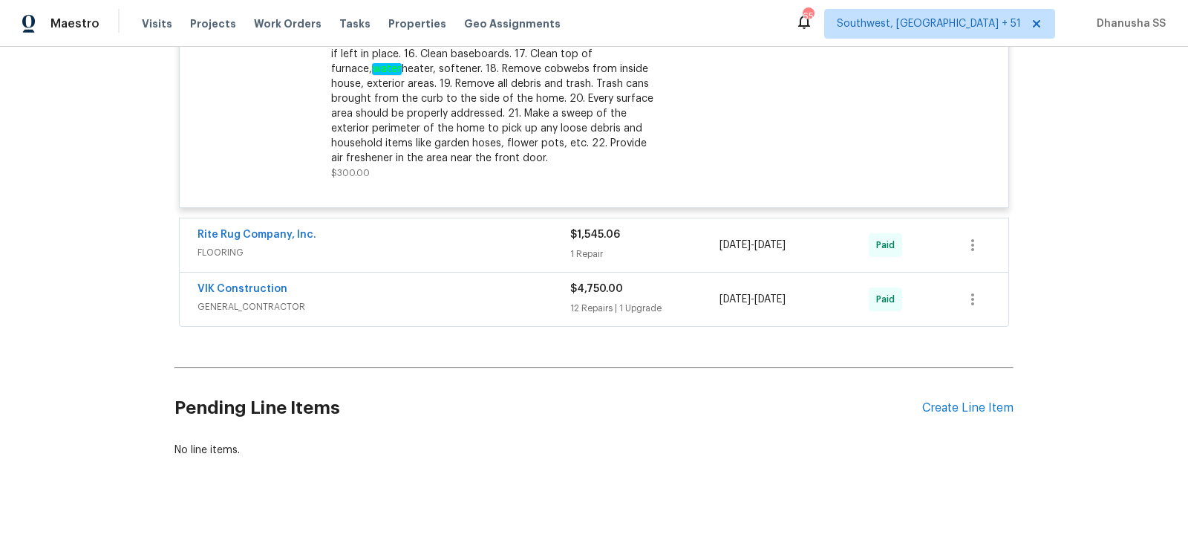
click at [511, 245] on span "FLOORING" at bounding box center [383, 252] width 373 height 15
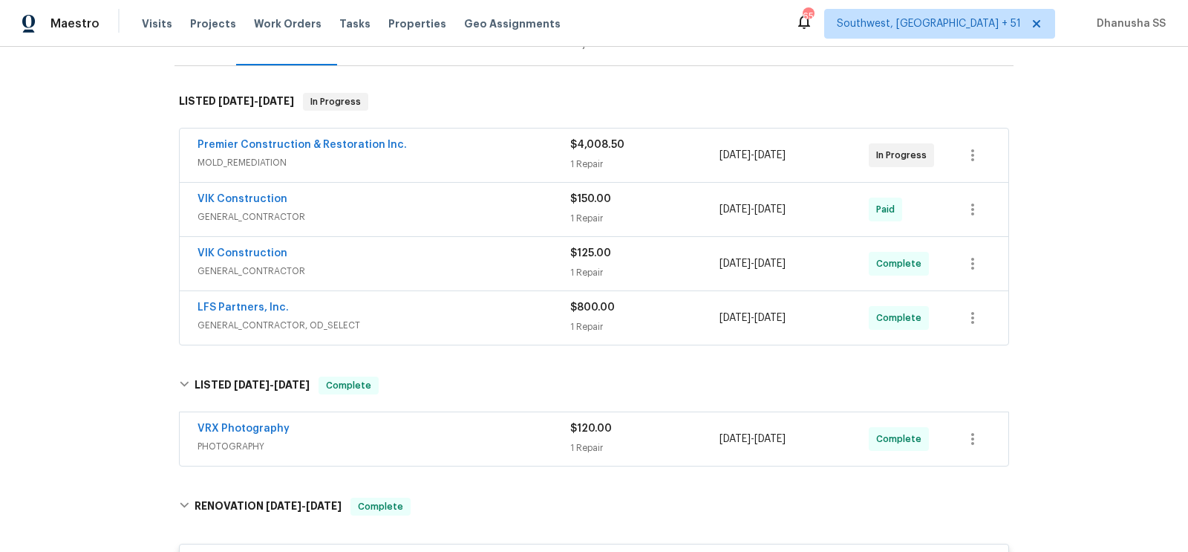
scroll to position [314, 0]
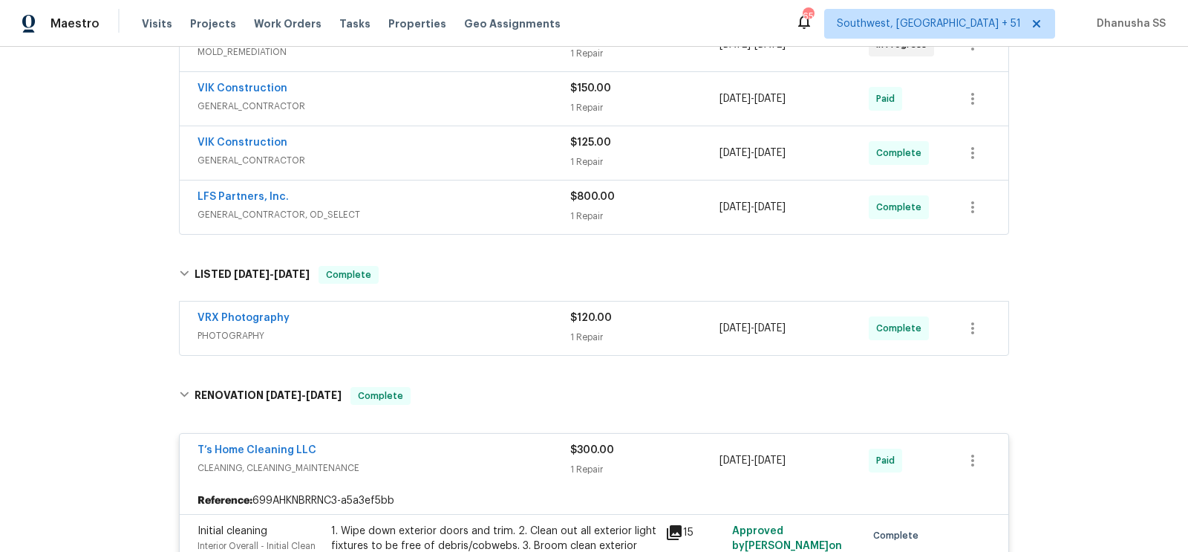
click at [489, 329] on span "PHOTOGRAPHY" at bounding box center [383, 335] width 373 height 15
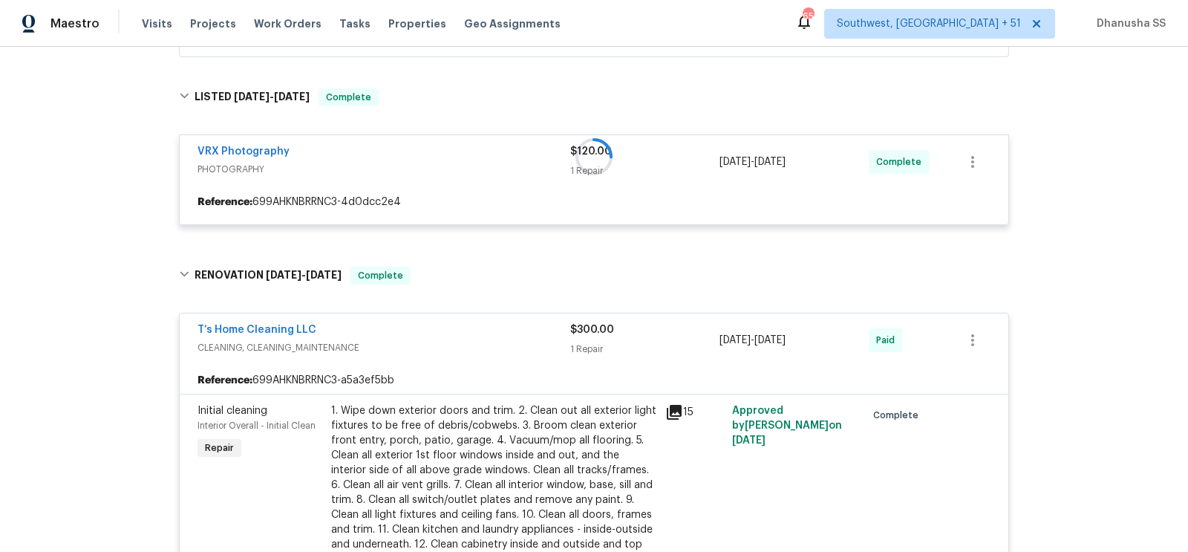
scroll to position [264, 0]
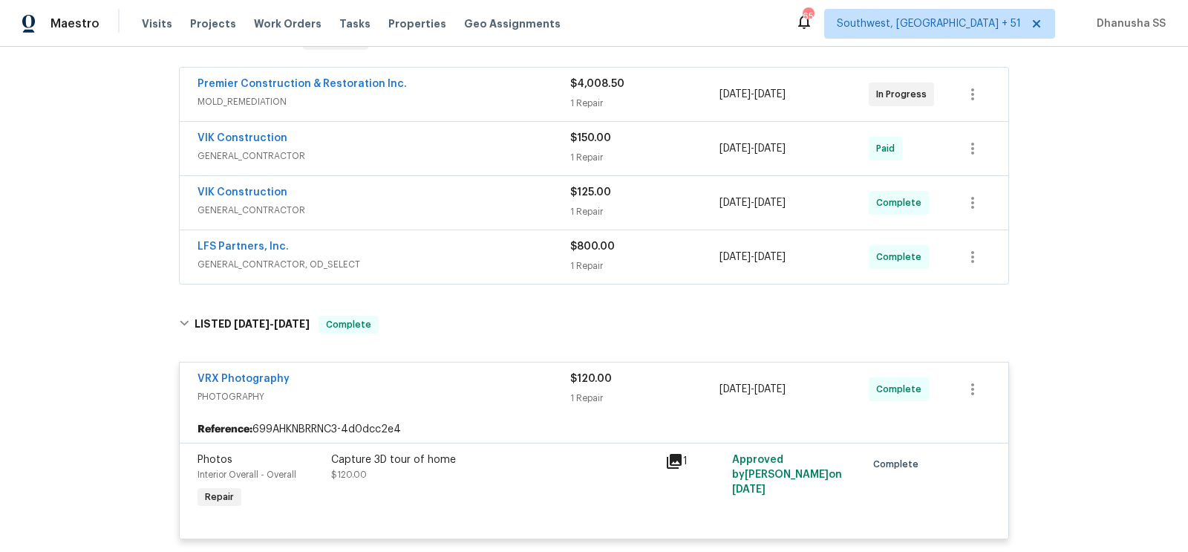
click at [497, 239] on div "LFS Partners, Inc." at bounding box center [383, 248] width 373 height 18
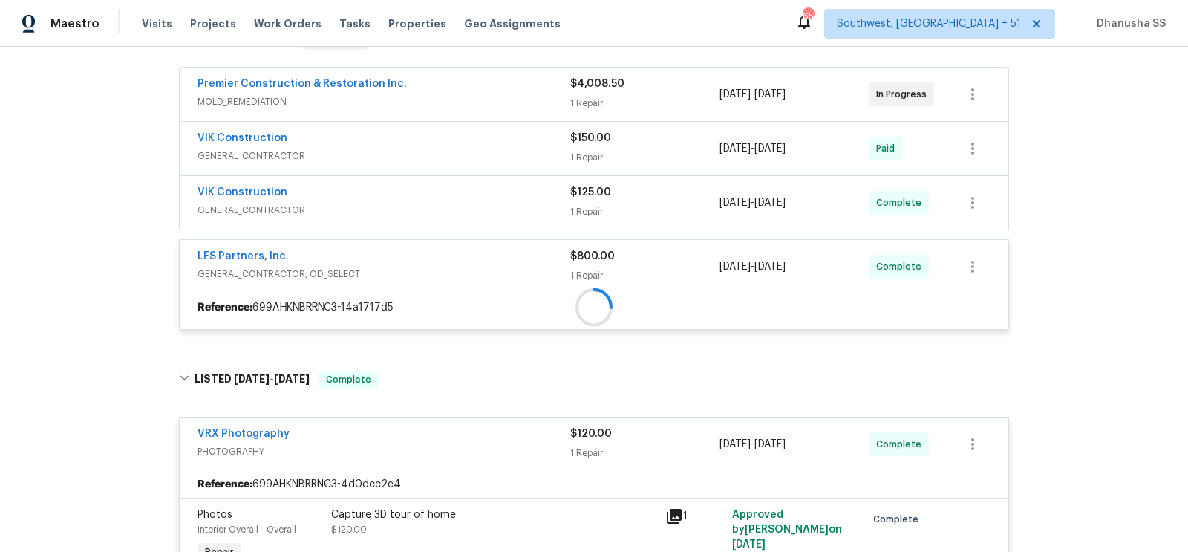
scroll to position [322, 0]
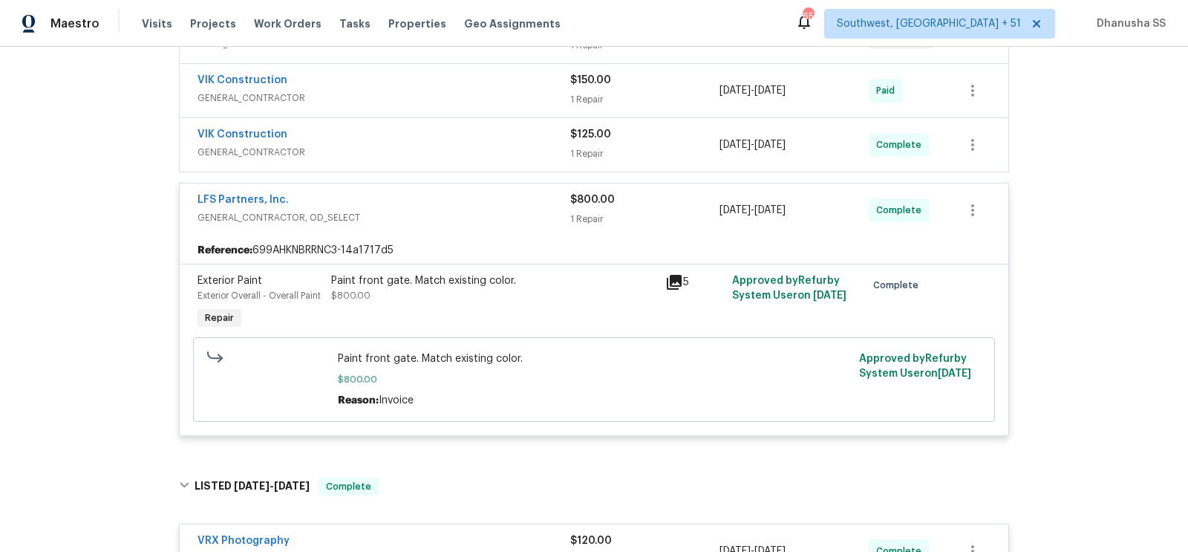
click at [509, 145] on span "GENERAL_CONTRACTOR" at bounding box center [383, 152] width 373 height 15
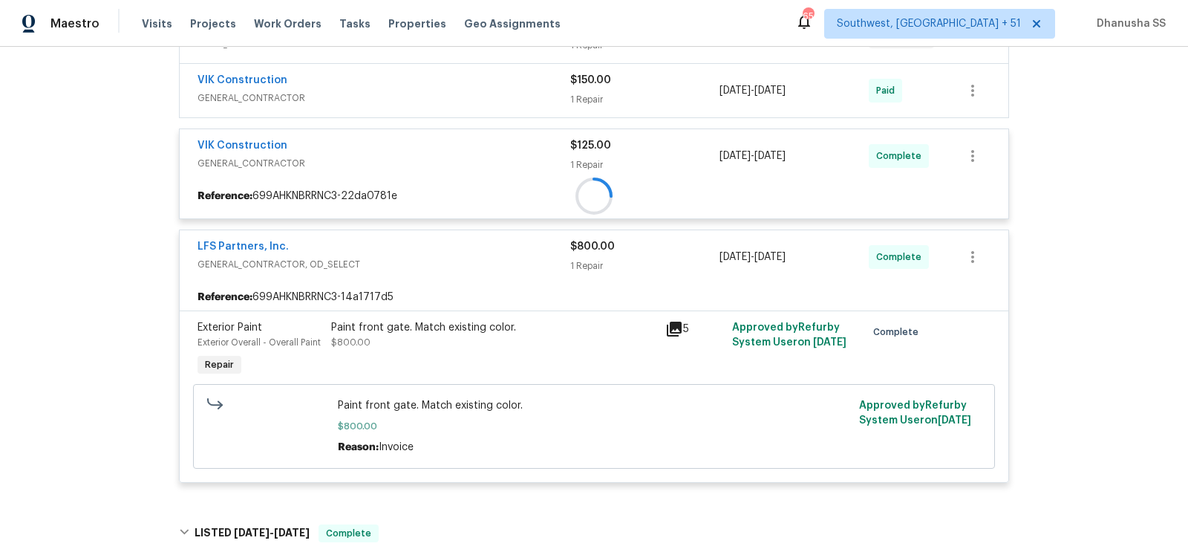
scroll to position [253, 0]
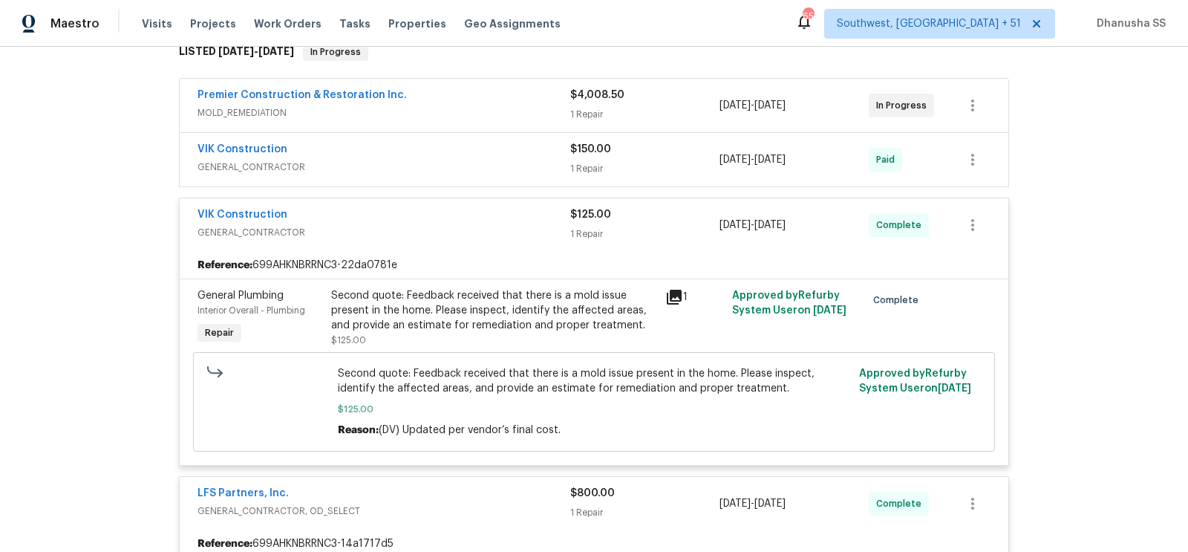
click at [506, 154] on div "VIK Construction" at bounding box center [383, 151] width 373 height 18
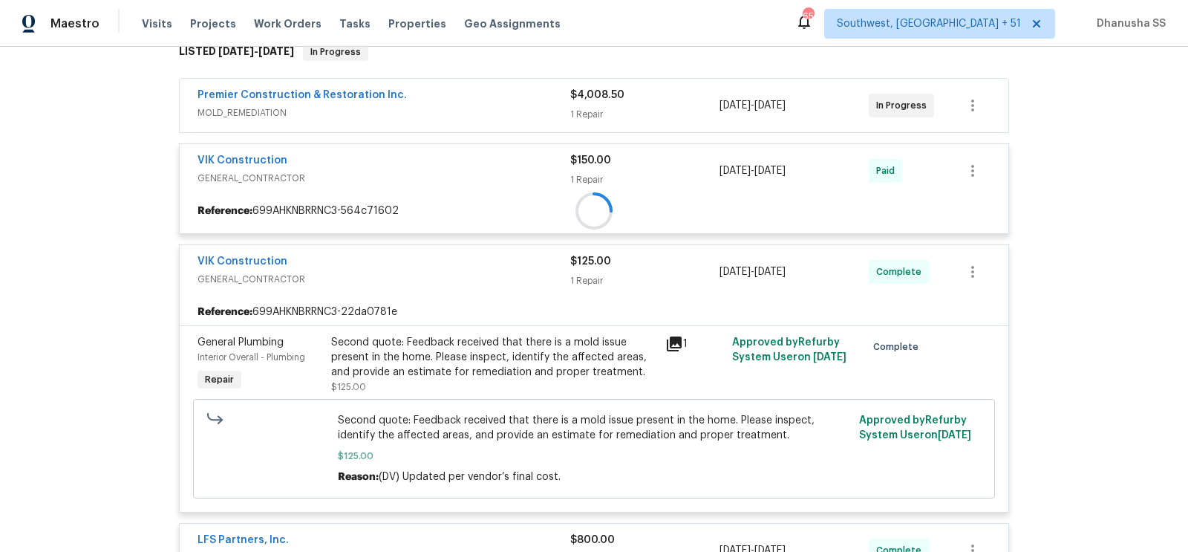
scroll to position [232, 0]
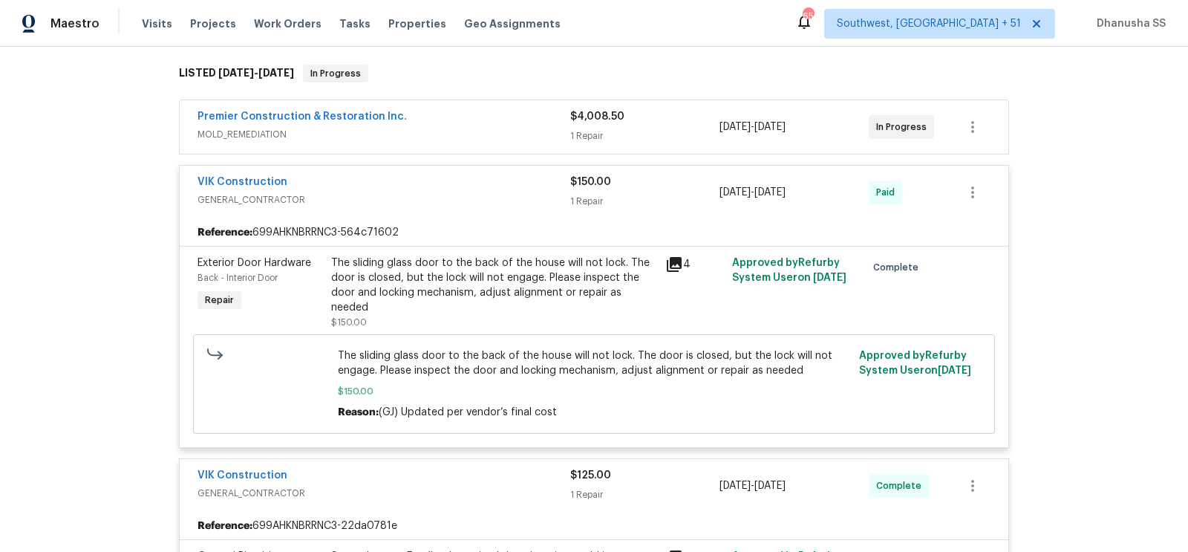
click at [497, 119] on div "Premier Construction & Restoration Inc." at bounding box center [383, 118] width 373 height 18
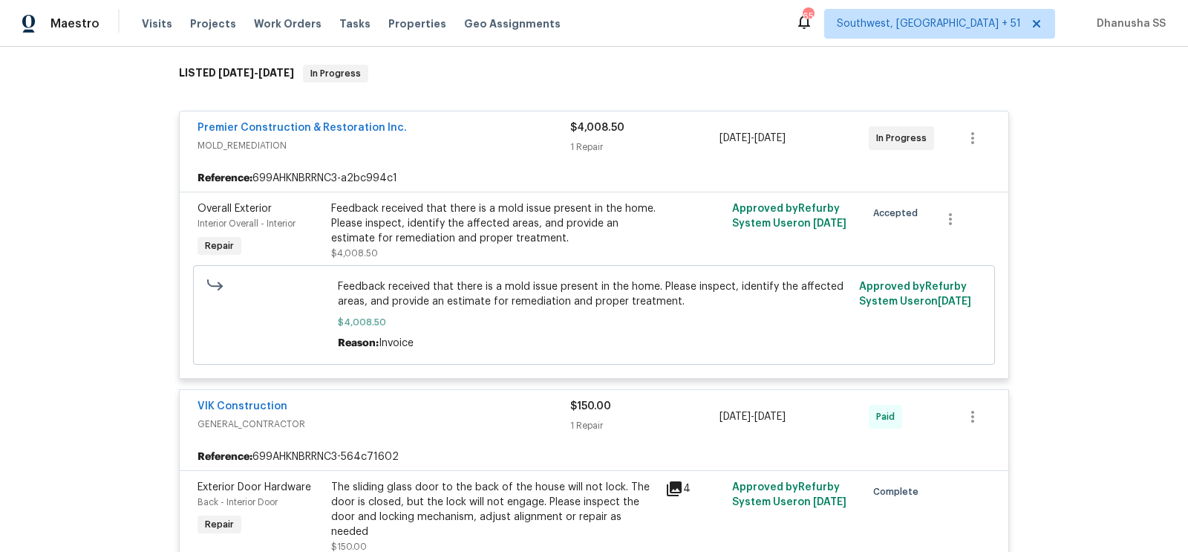
scroll to position [0, 0]
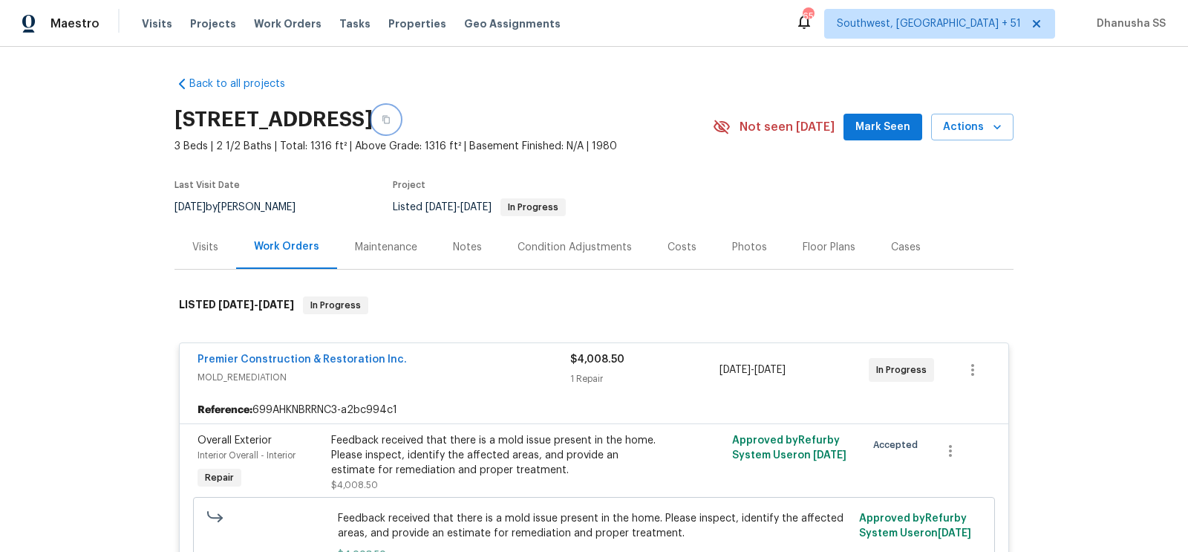
click at [399, 111] on button "button" at bounding box center [386, 119] width 27 height 27
